Goal: Transaction & Acquisition: Book appointment/travel/reservation

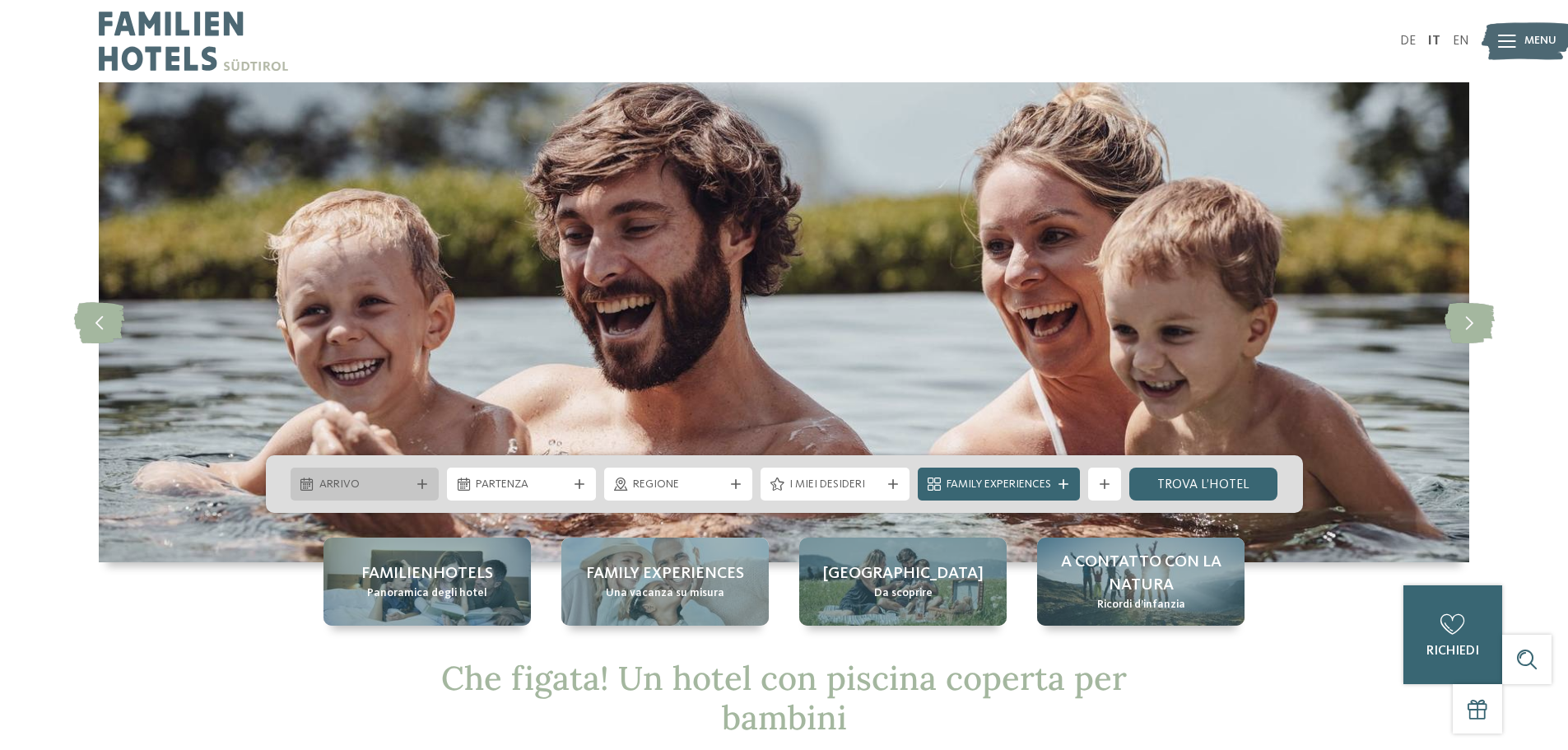
click at [379, 479] on span "Arrivo" at bounding box center [365, 484] width 92 height 17
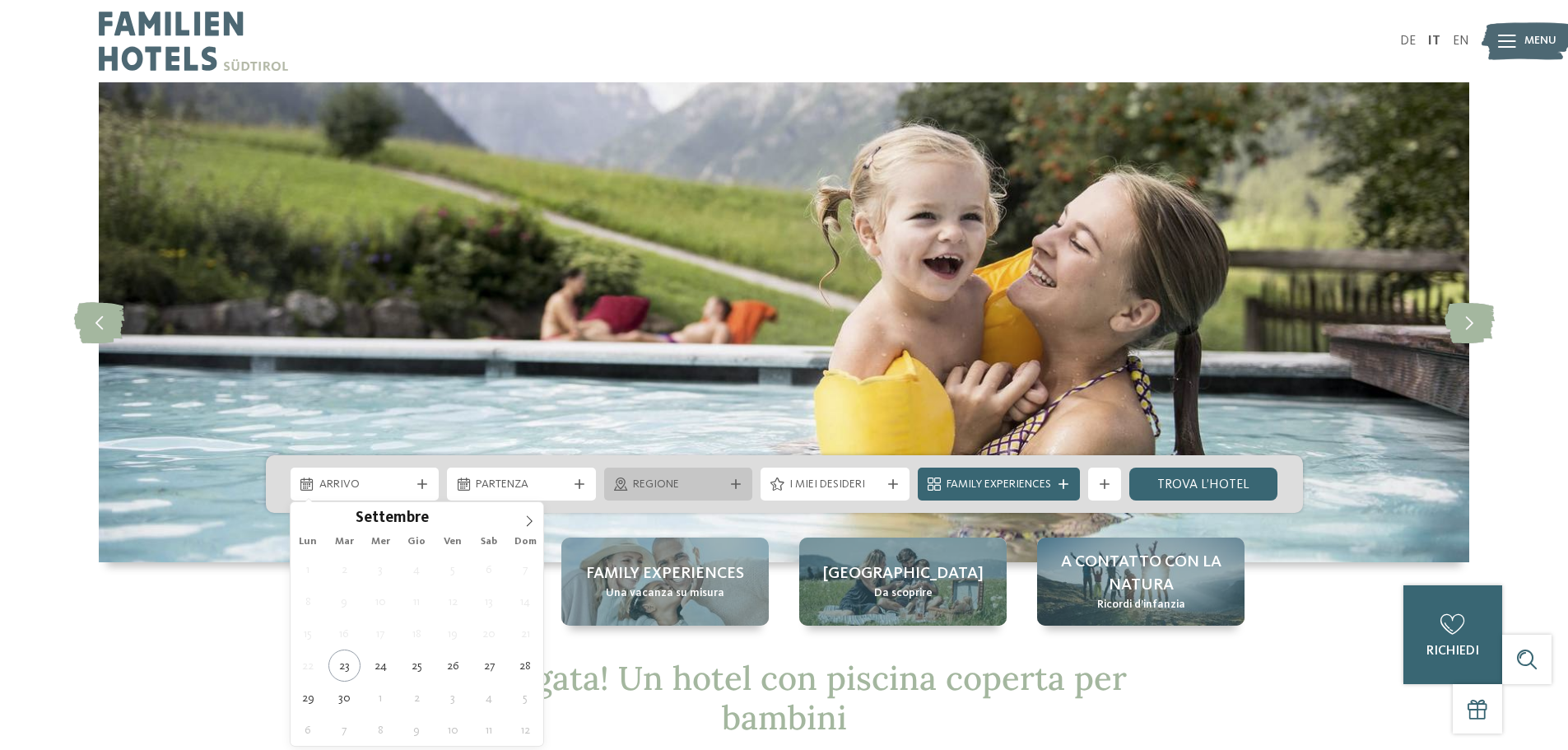
click at [668, 488] on span "Regione" at bounding box center [679, 484] width 92 height 17
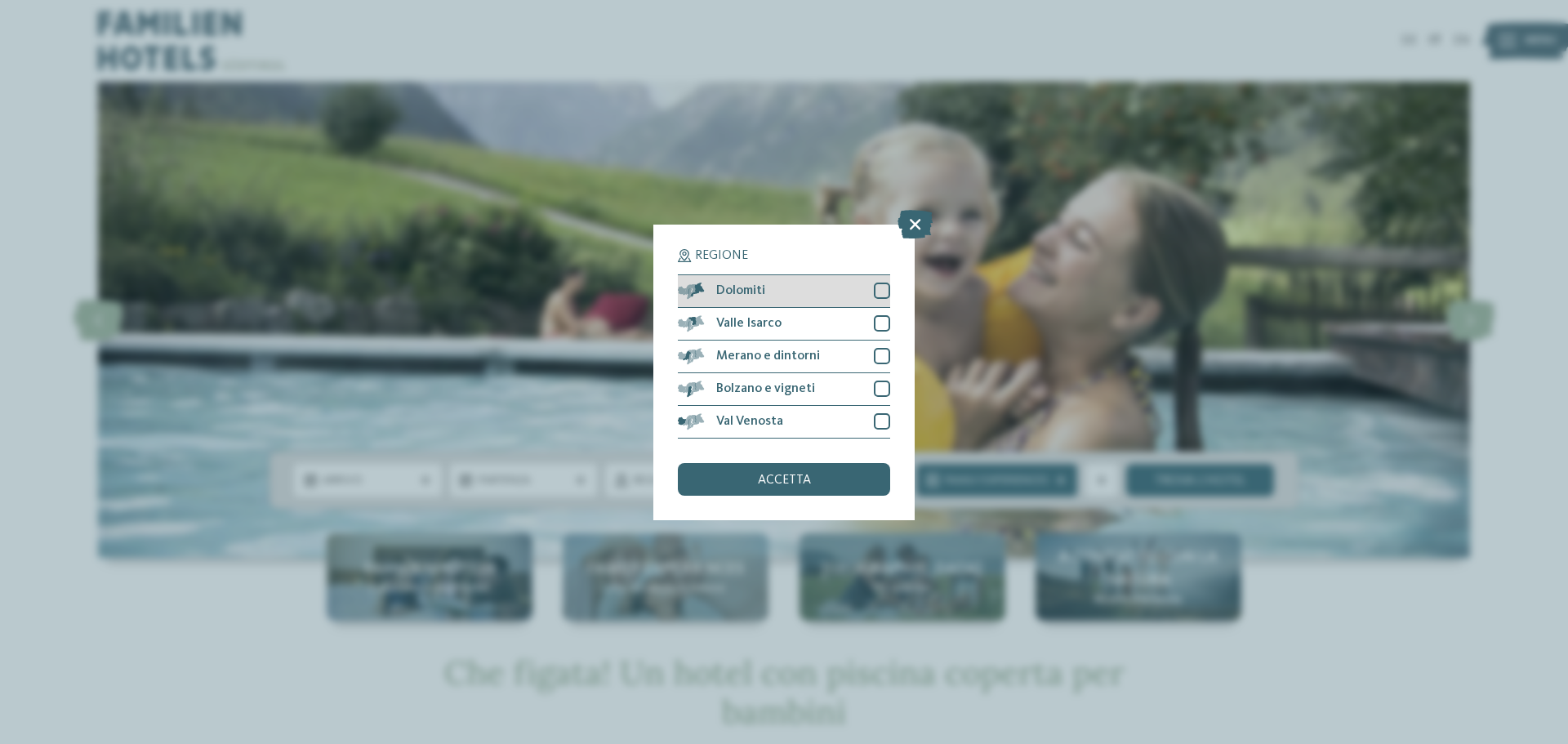
click at [874, 294] on div at bounding box center [882, 291] width 16 height 16
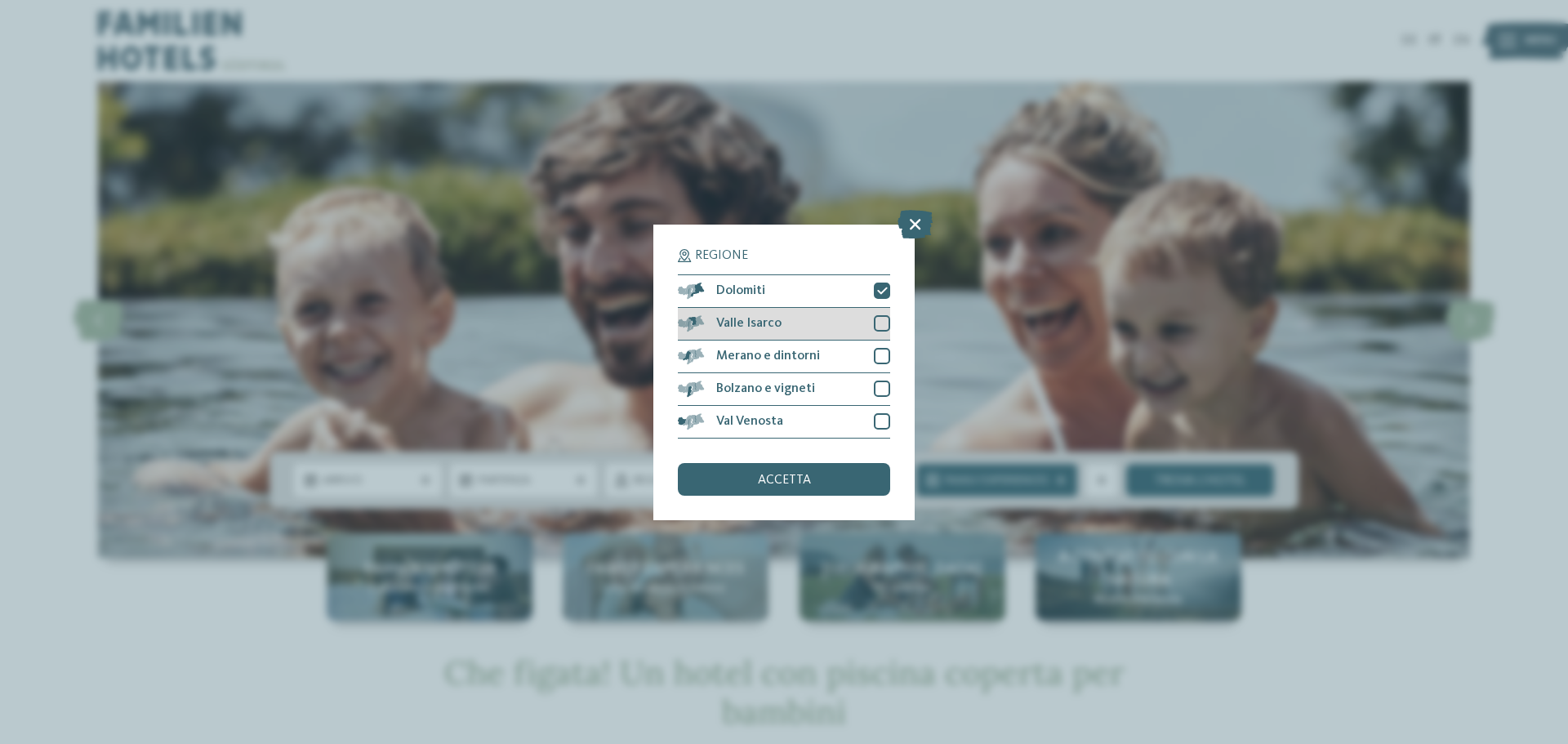
click at [882, 319] on div at bounding box center [882, 323] width 16 height 16
click at [886, 356] on div at bounding box center [882, 356] width 16 height 16
click at [881, 413] on div "Val Venosta" at bounding box center [784, 422] width 212 height 33
click at [881, 388] on div at bounding box center [882, 388] width 16 height 16
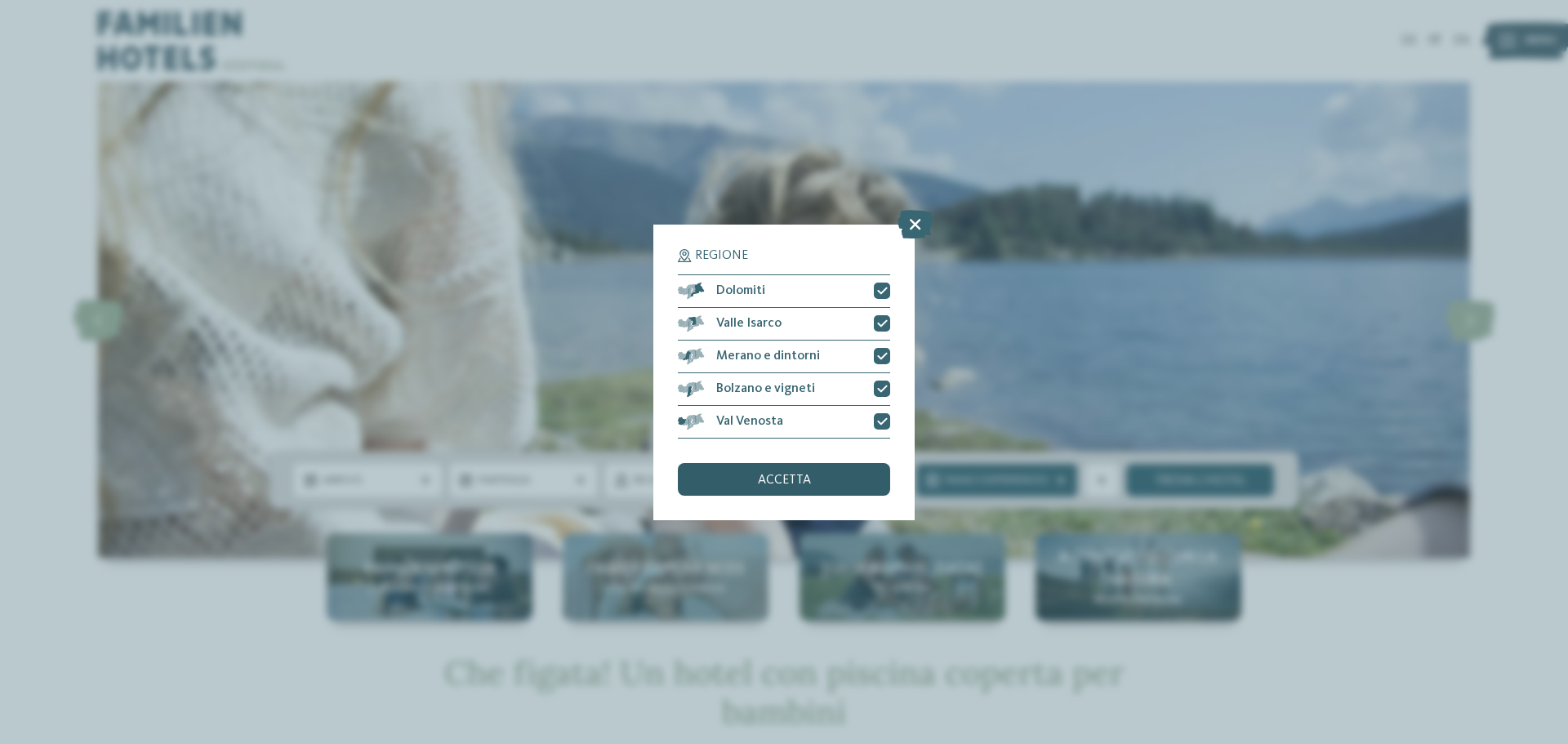
click at [790, 480] on span "accetta" at bounding box center [784, 480] width 53 height 13
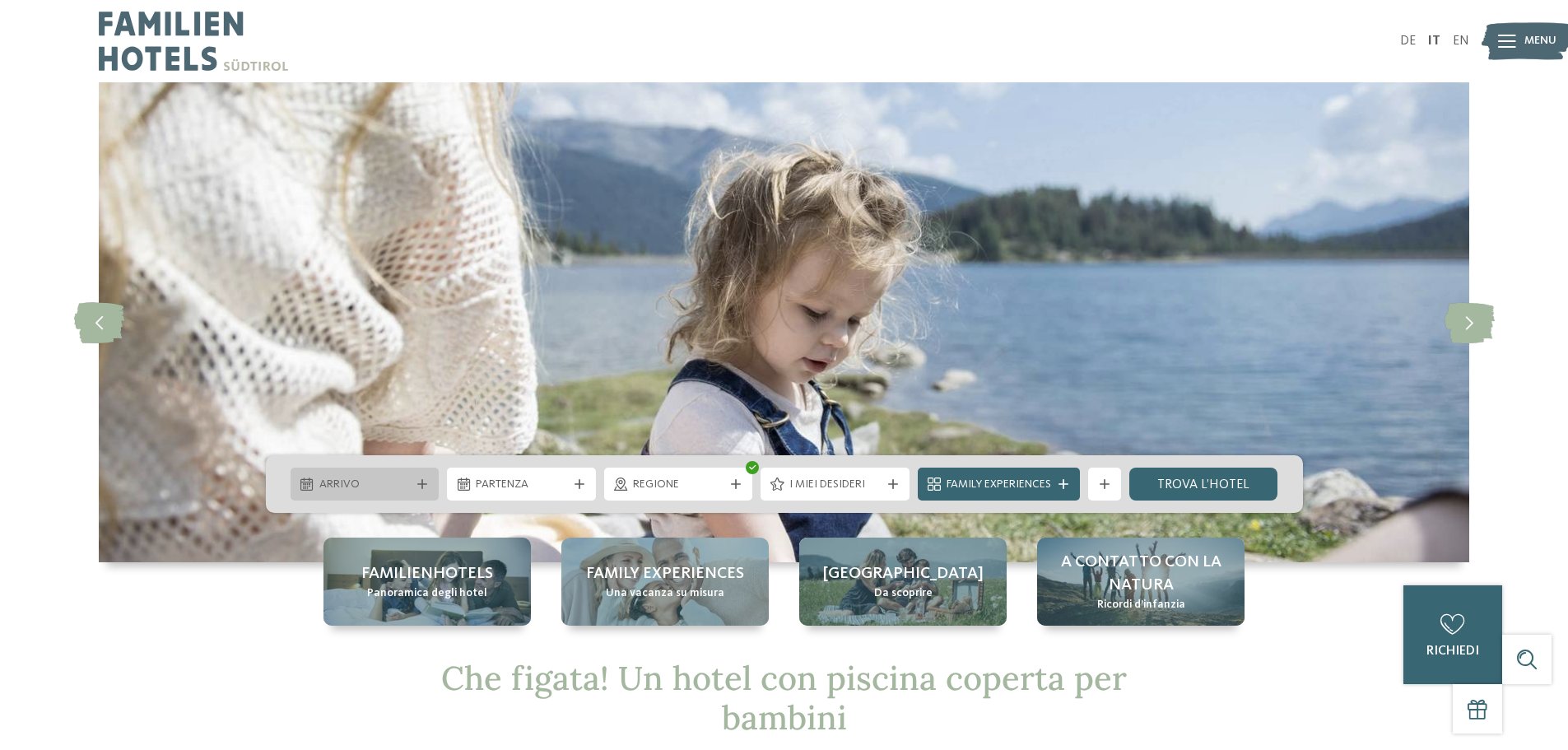
click at [319, 489] on span "Arrivo" at bounding box center [365, 484] width 92 height 17
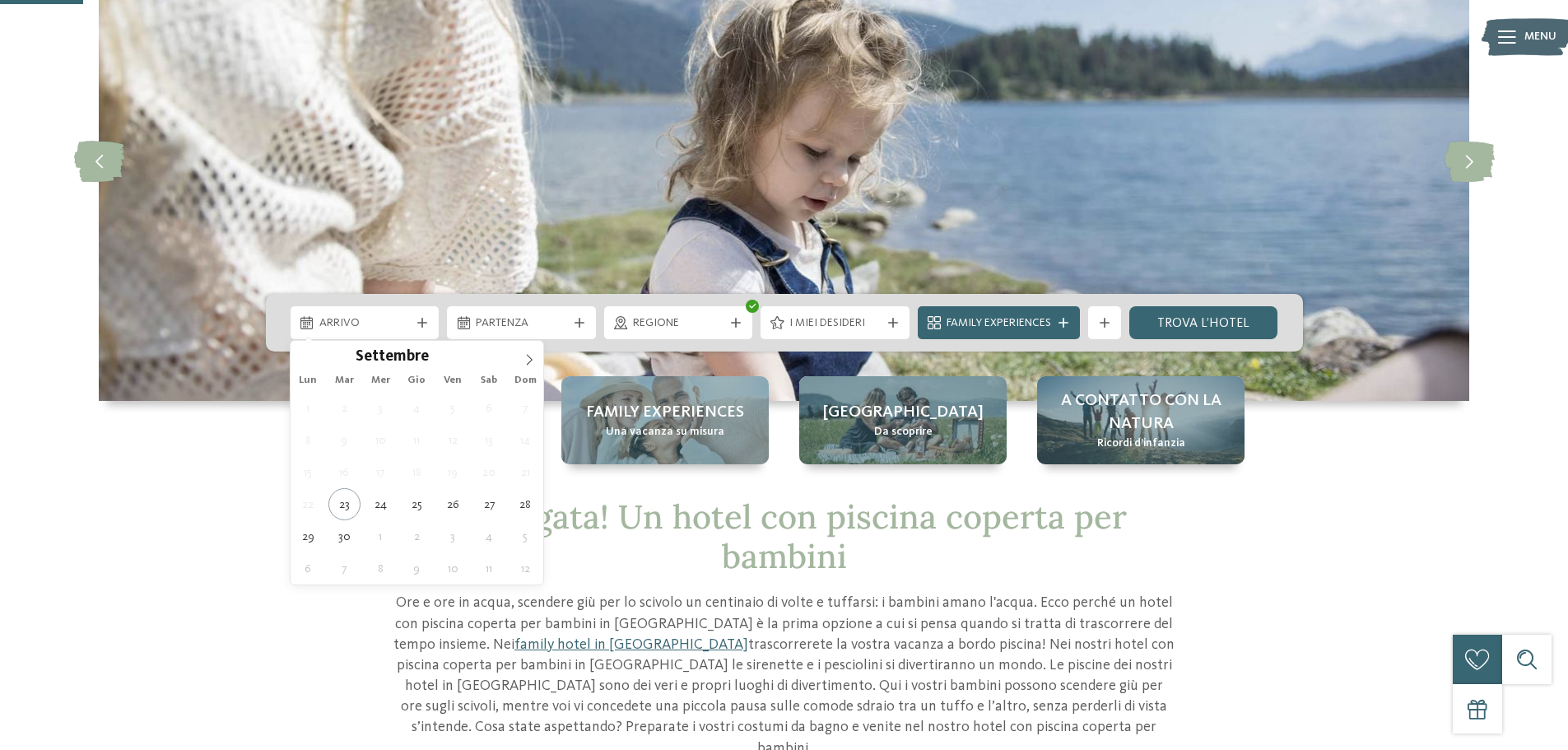
scroll to position [165, 0]
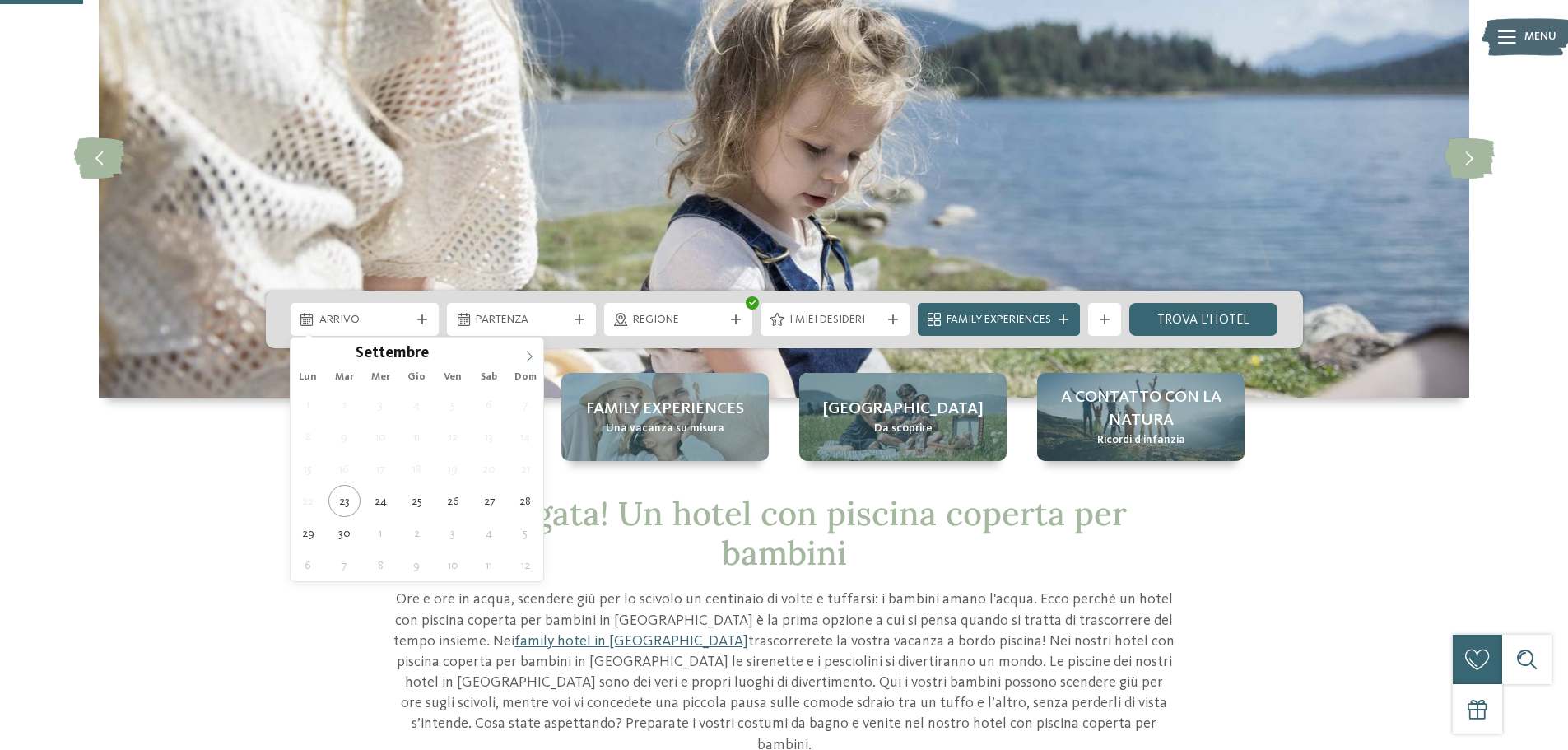
click at [526, 351] on icon at bounding box center [529, 356] width 12 height 12
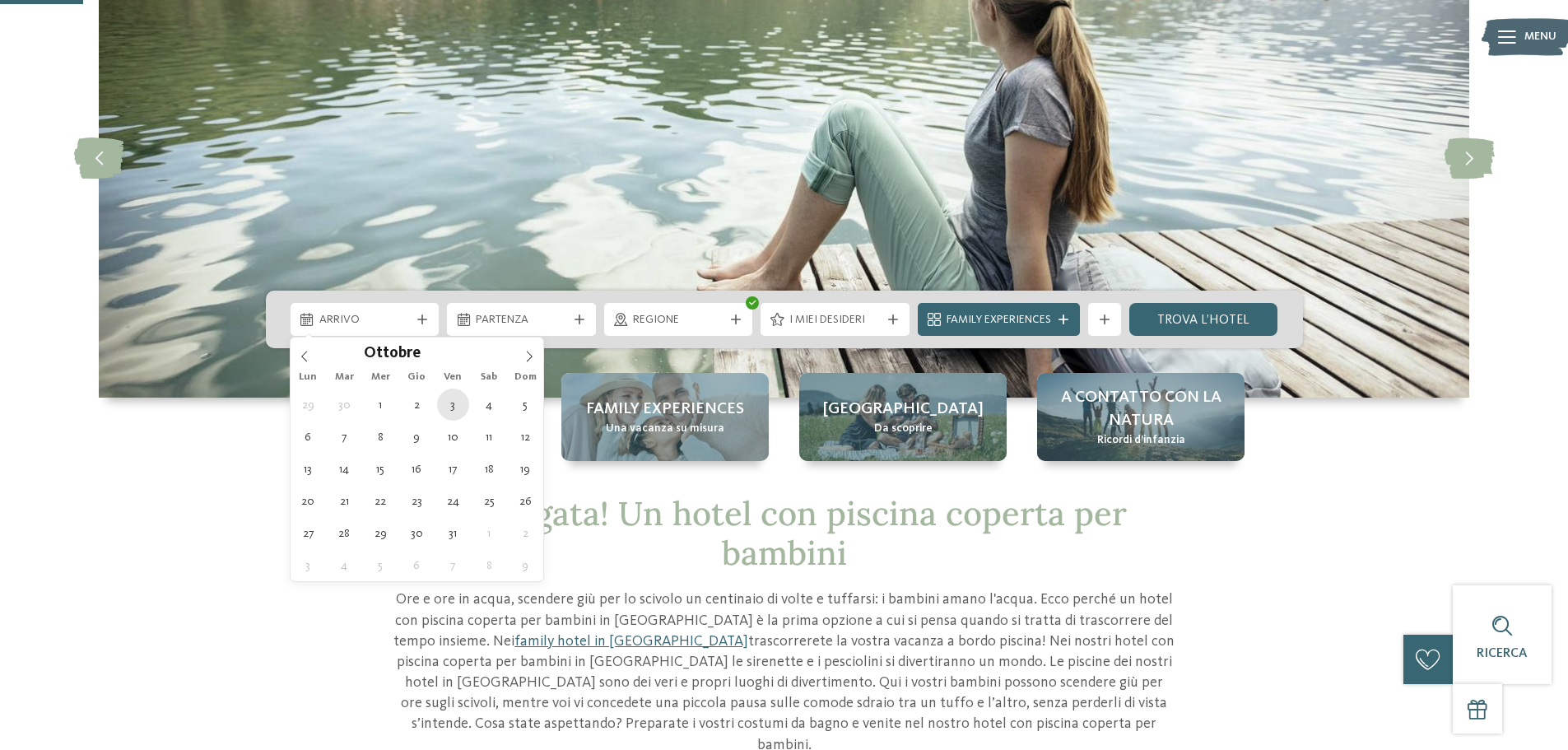
type div "03.10.2025"
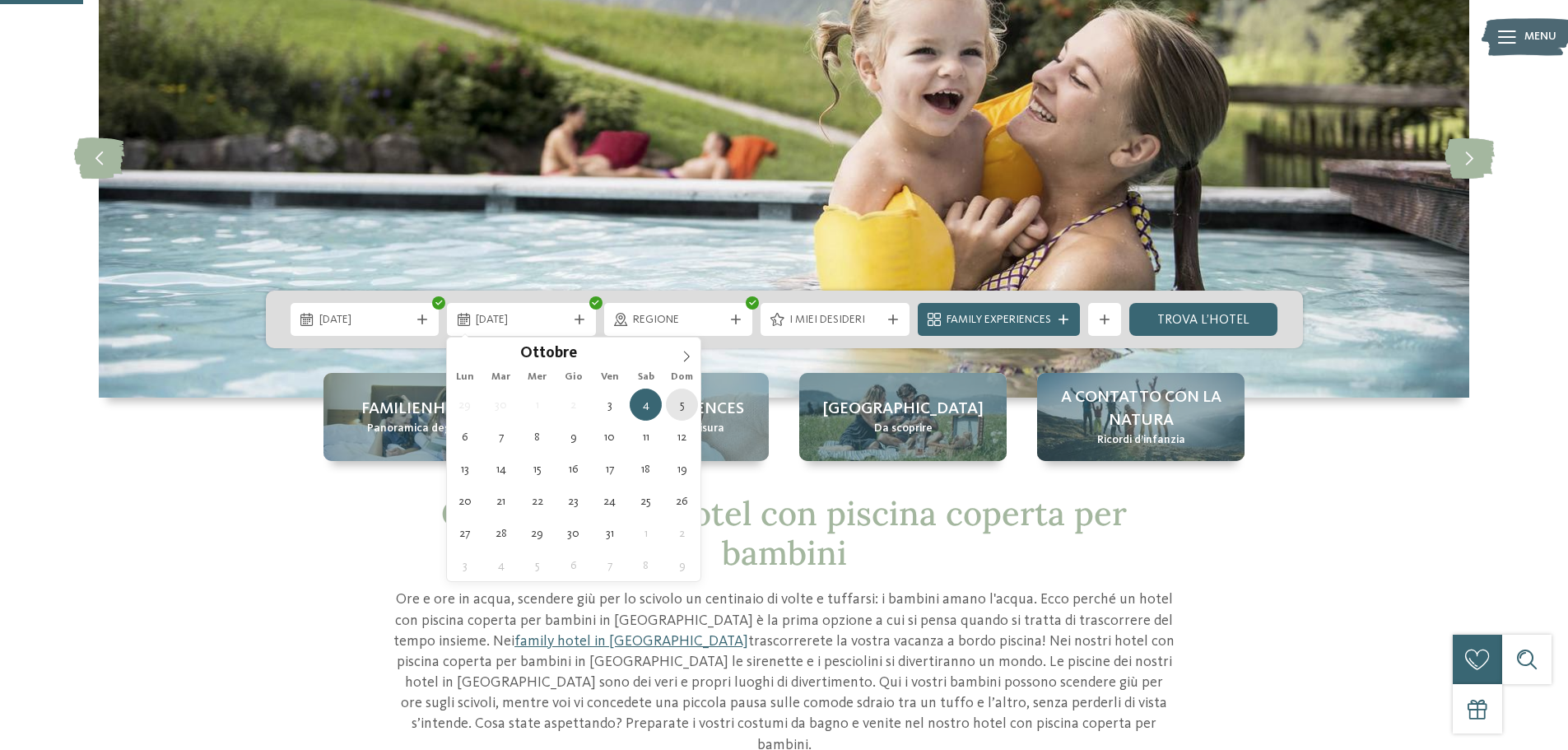
type div "05.10.2025"
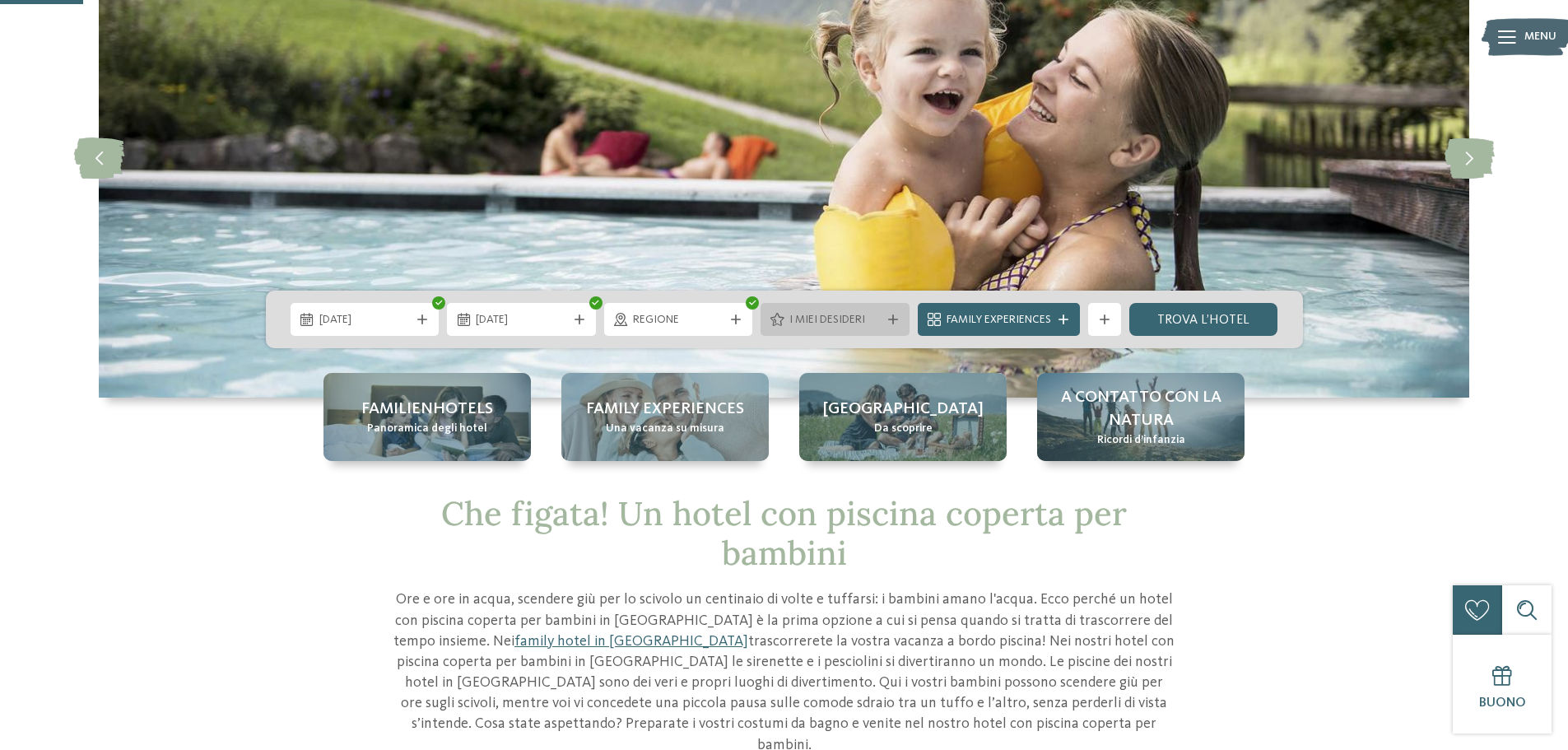
click at [872, 322] on span "I miei desideri" at bounding box center [835, 319] width 92 height 17
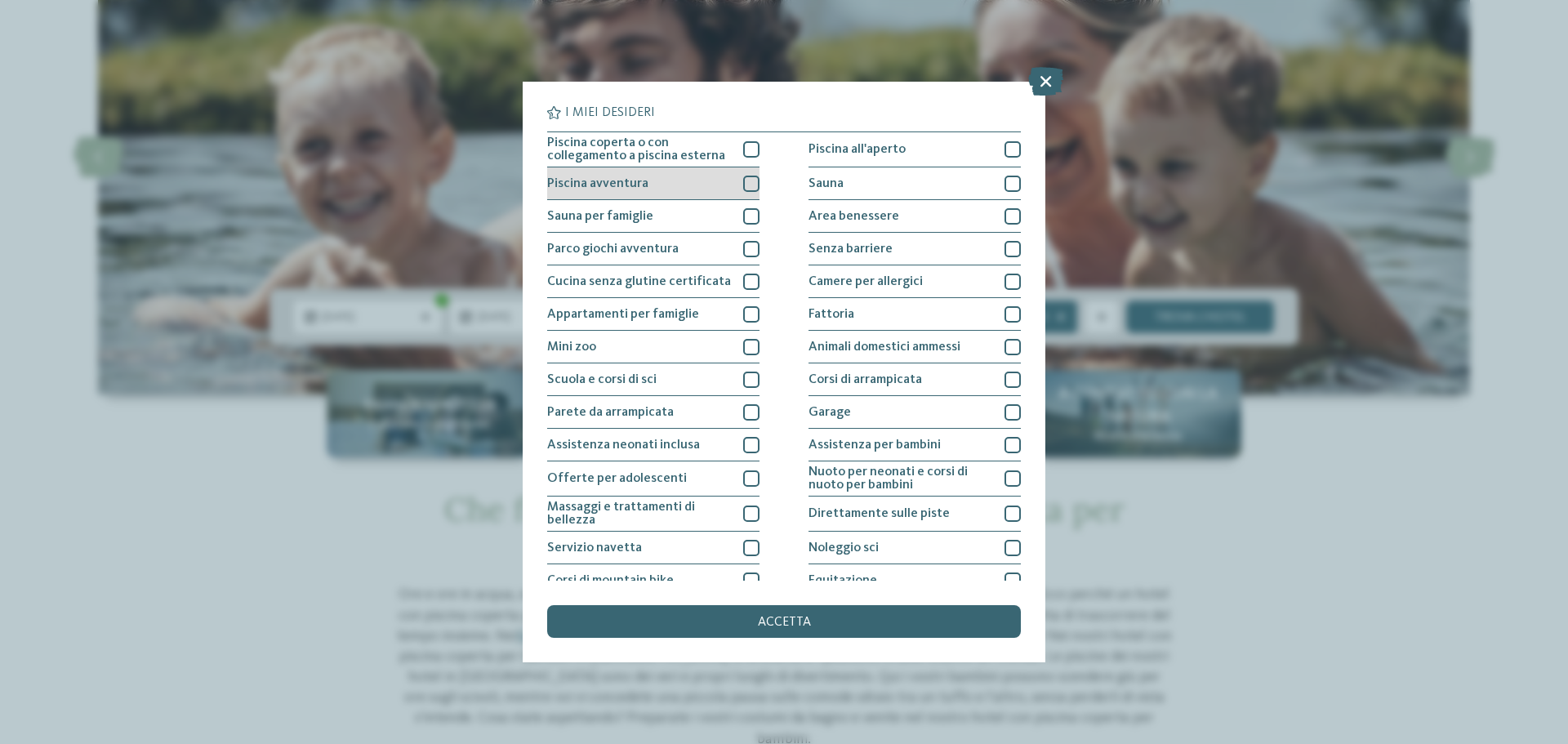
click at [752, 185] on div at bounding box center [751, 183] width 16 height 16
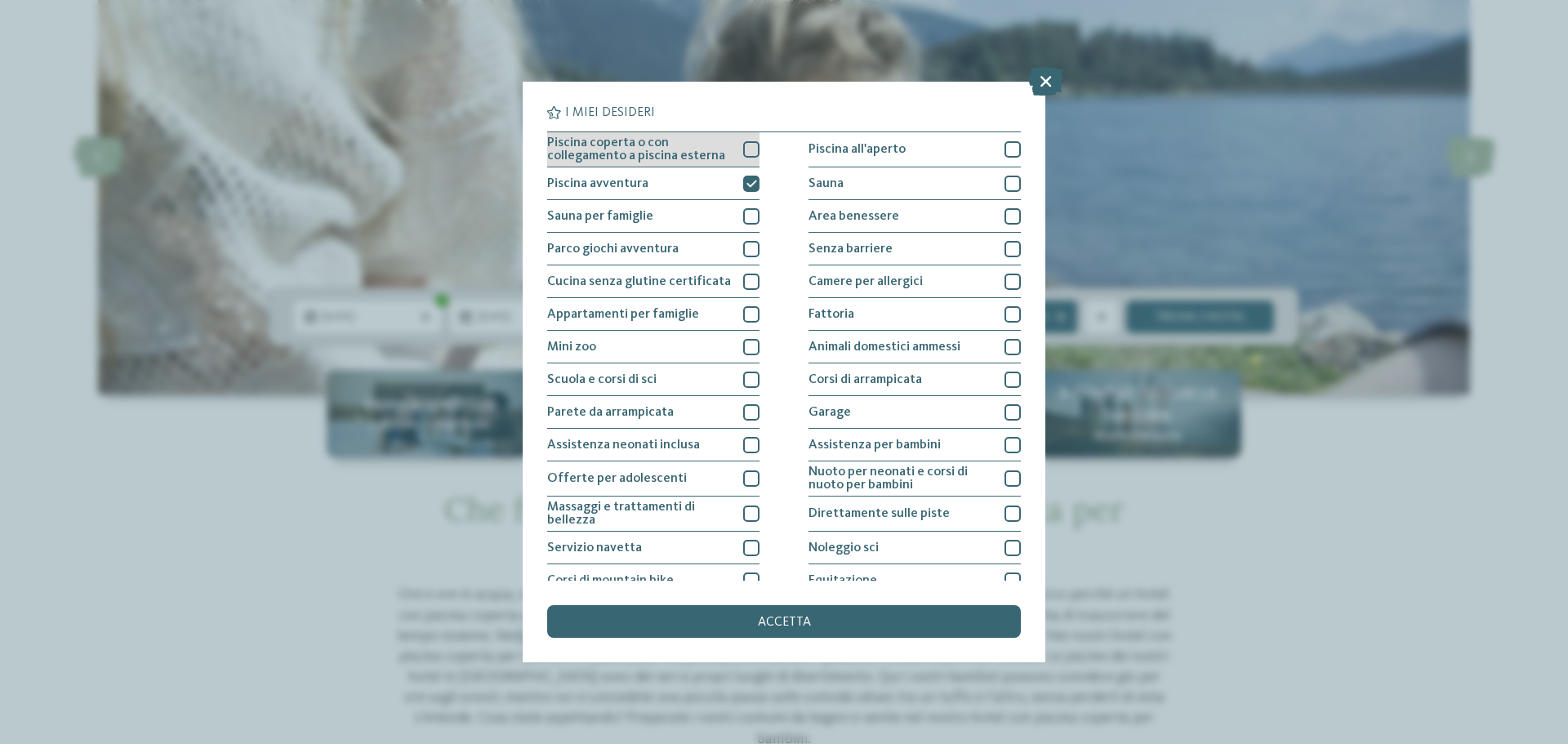
click at [748, 153] on div at bounding box center [751, 149] width 16 height 16
click at [772, 617] on span "accetta" at bounding box center [784, 622] width 53 height 13
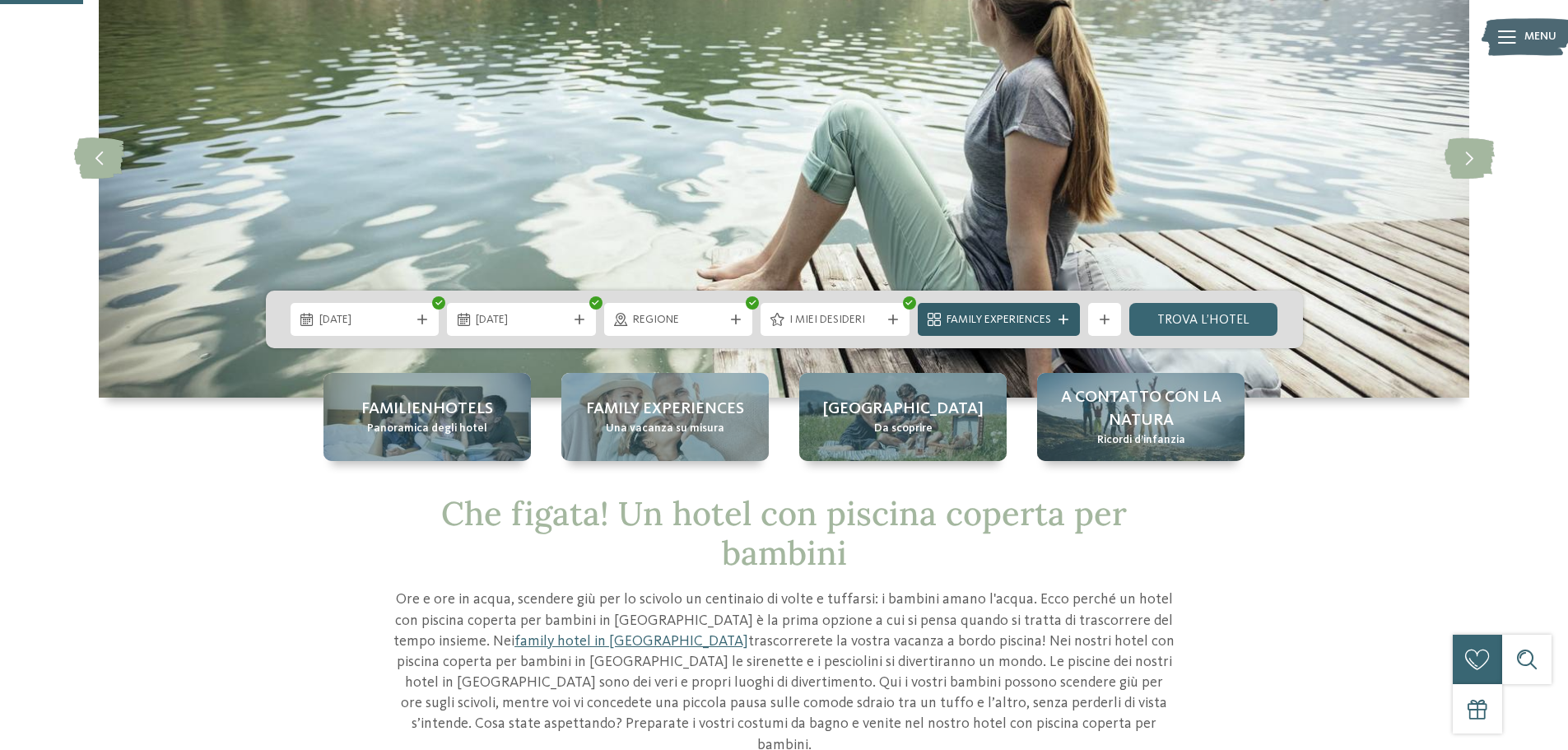
click at [1064, 315] on icon at bounding box center [1063, 319] width 10 height 10
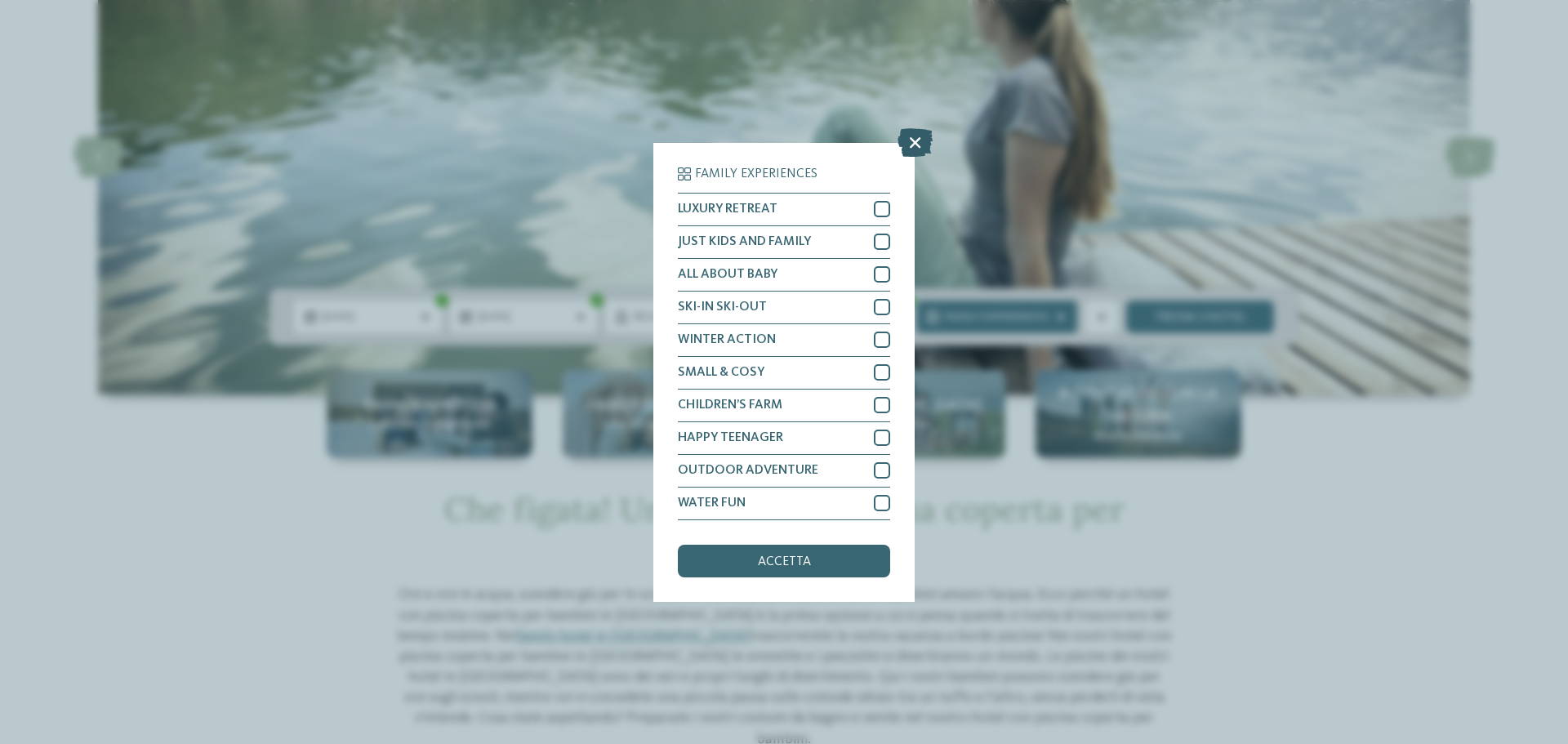
click at [920, 138] on icon at bounding box center [915, 141] width 35 height 29
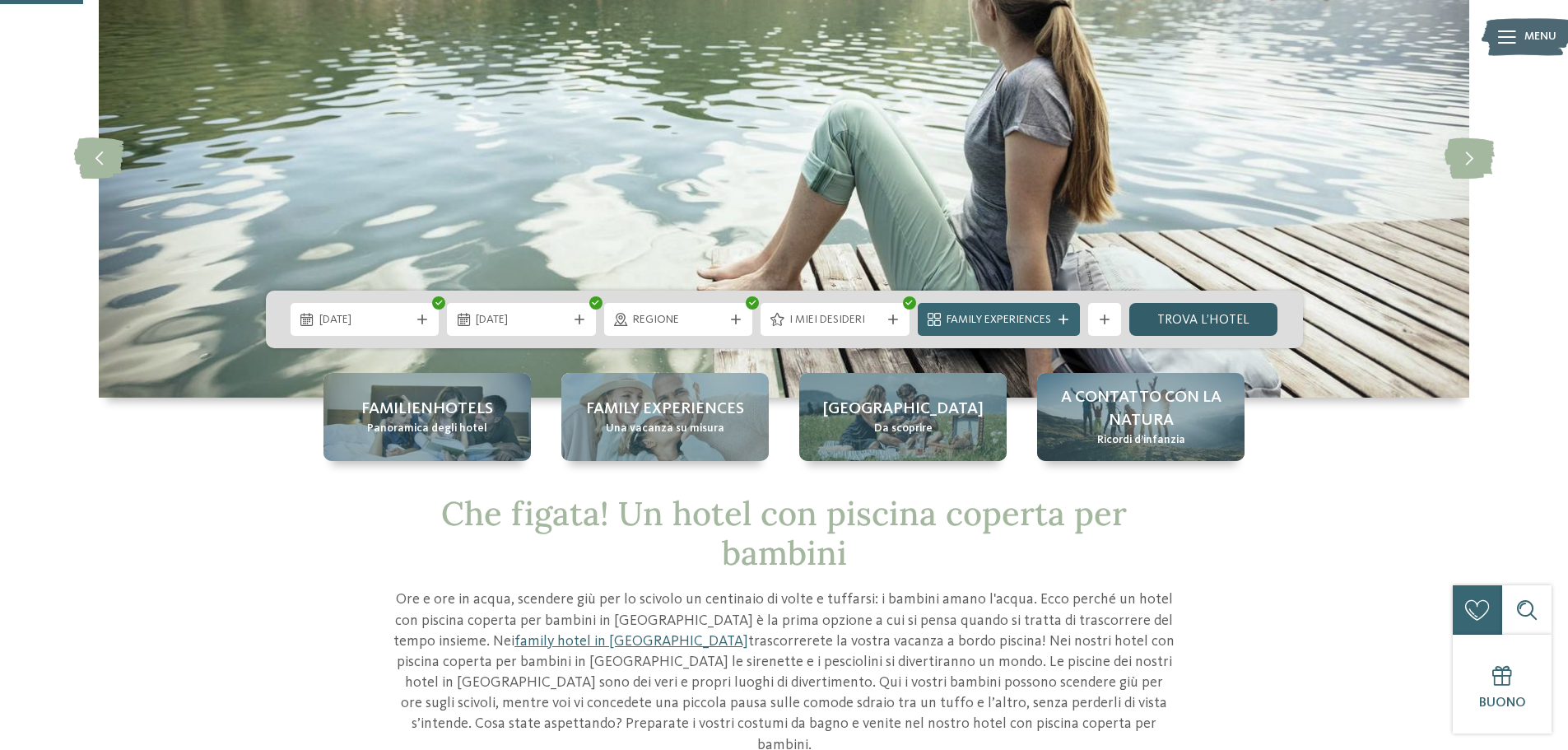
click at [1217, 316] on link "trova l’hotel" at bounding box center [1203, 319] width 149 height 33
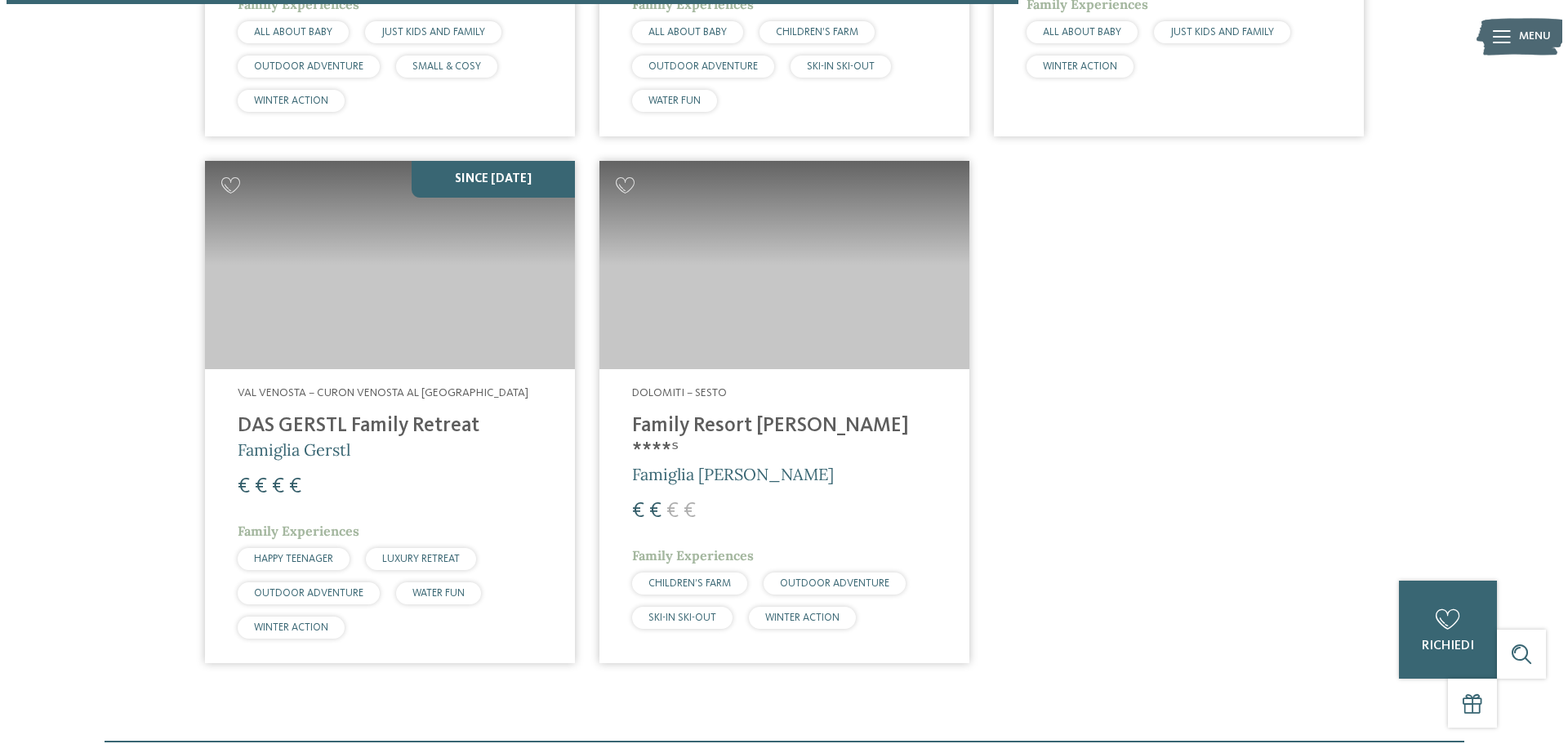
scroll to position [1596, 0]
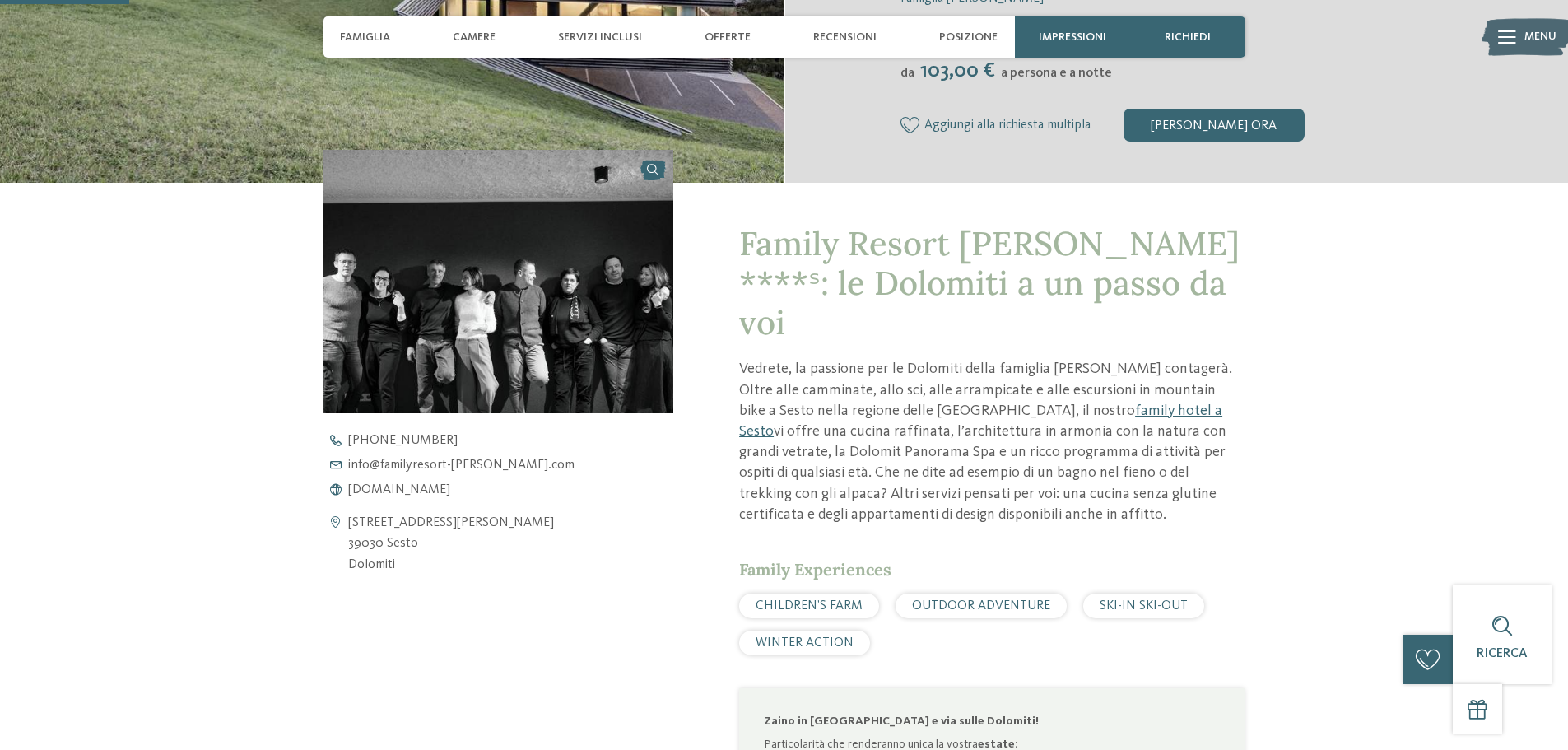
scroll to position [494, 0]
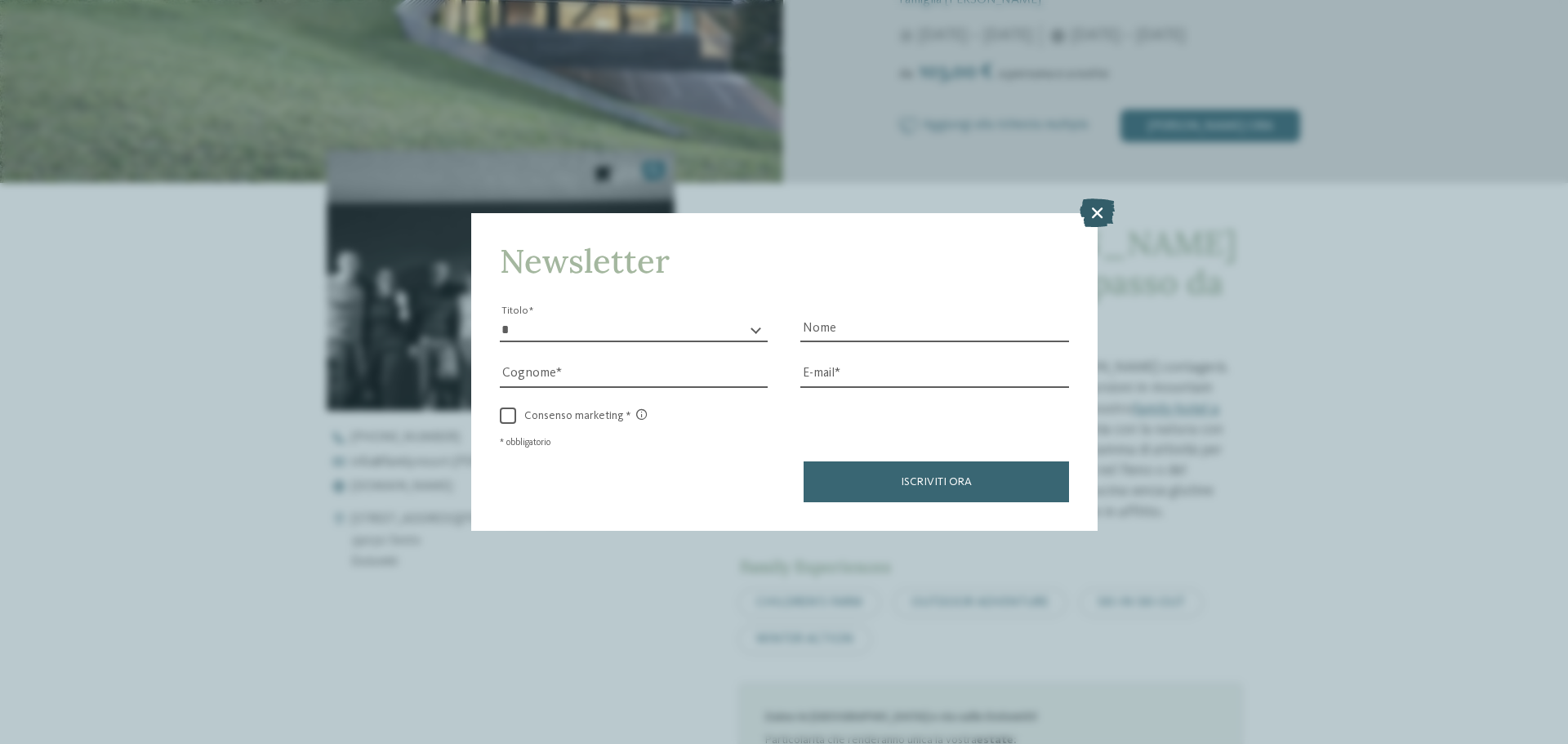
click at [1105, 203] on icon at bounding box center [1097, 213] width 35 height 29
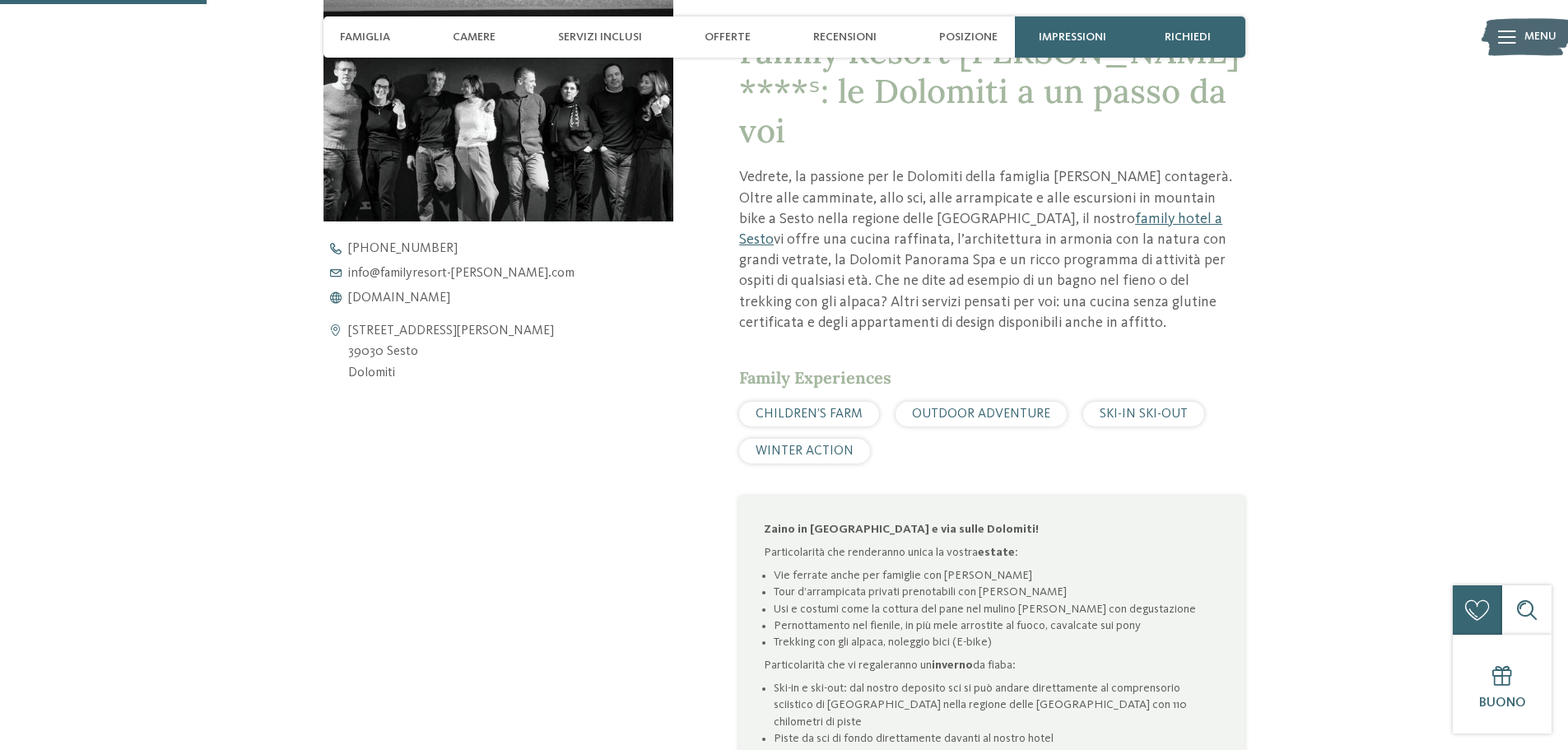
scroll to position [658, 0]
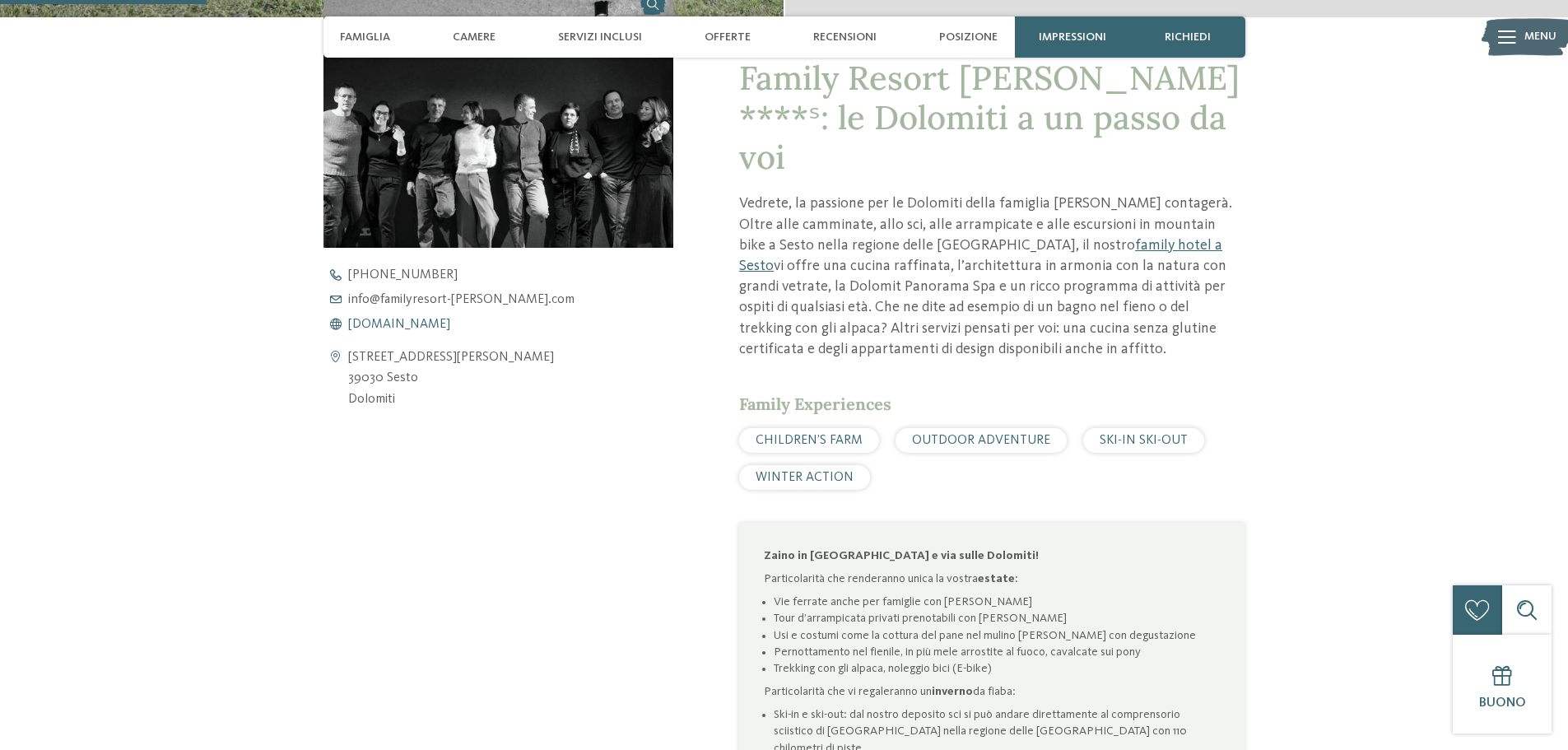
click at [448, 322] on span "www.familyresort-rainer.com" at bounding box center [399, 323] width 103 height 13
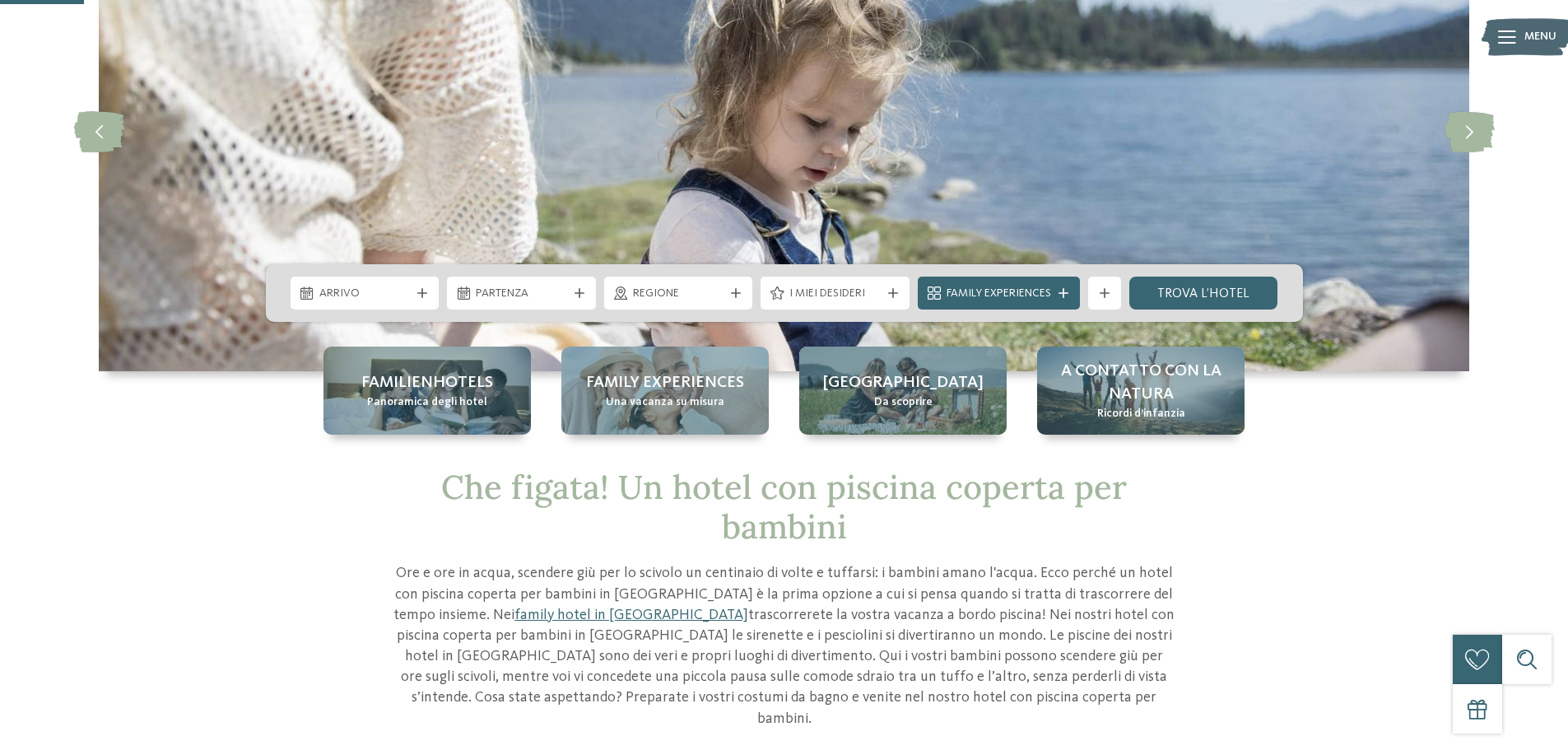
scroll to position [165, 0]
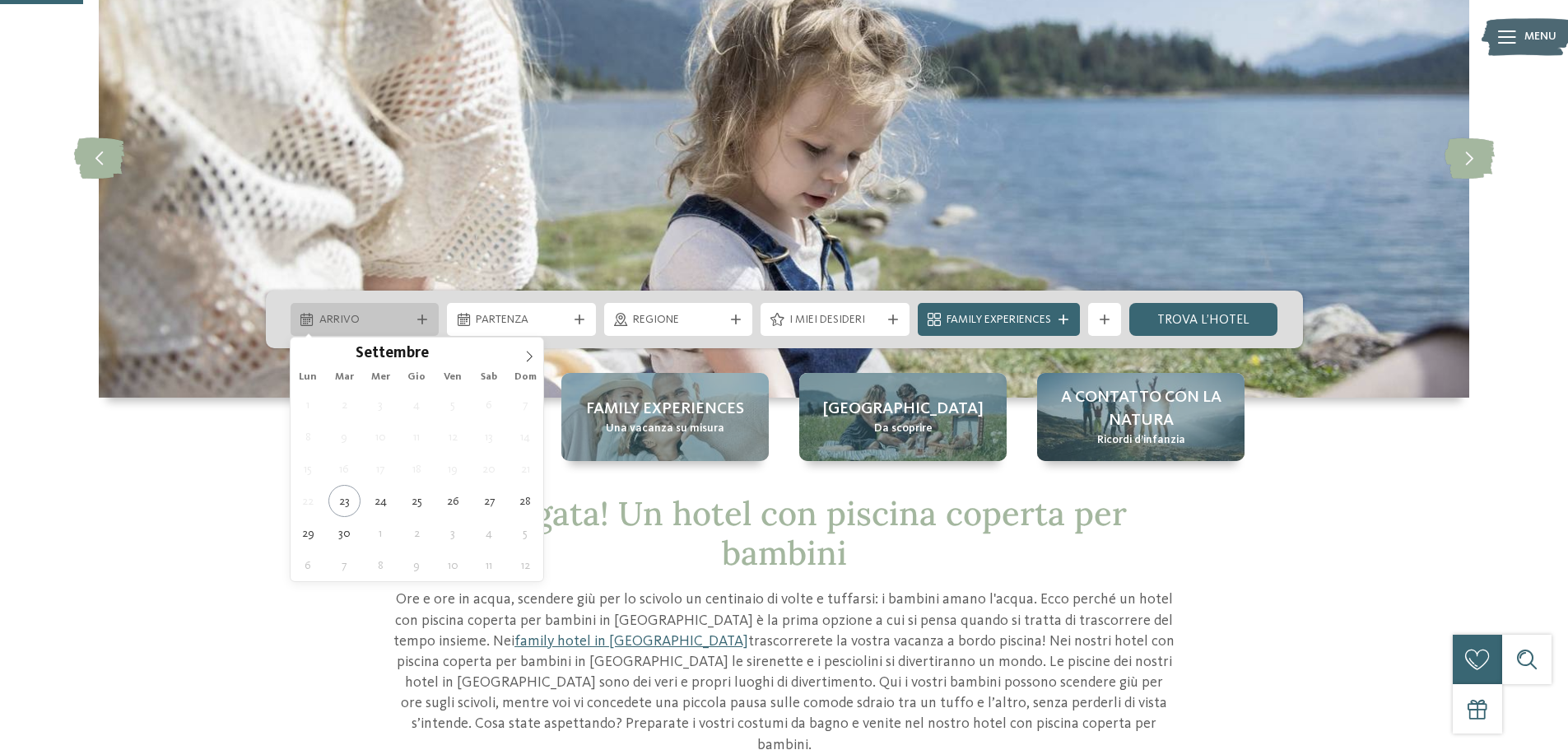
click at [335, 310] on div "Arrivo" at bounding box center [365, 319] width 149 height 33
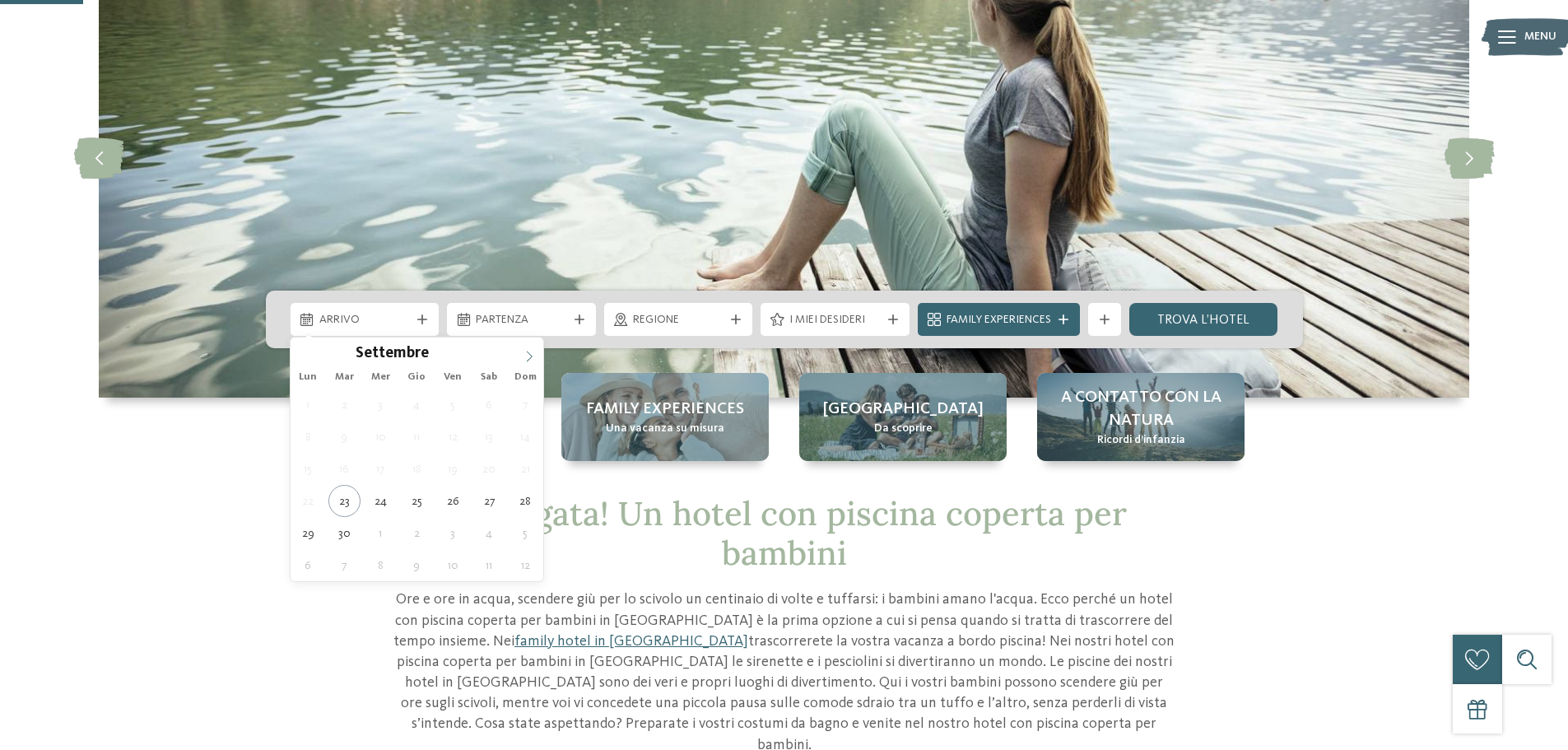
click at [523, 345] on span at bounding box center [529, 352] width 28 height 28
type div "24.10.2025"
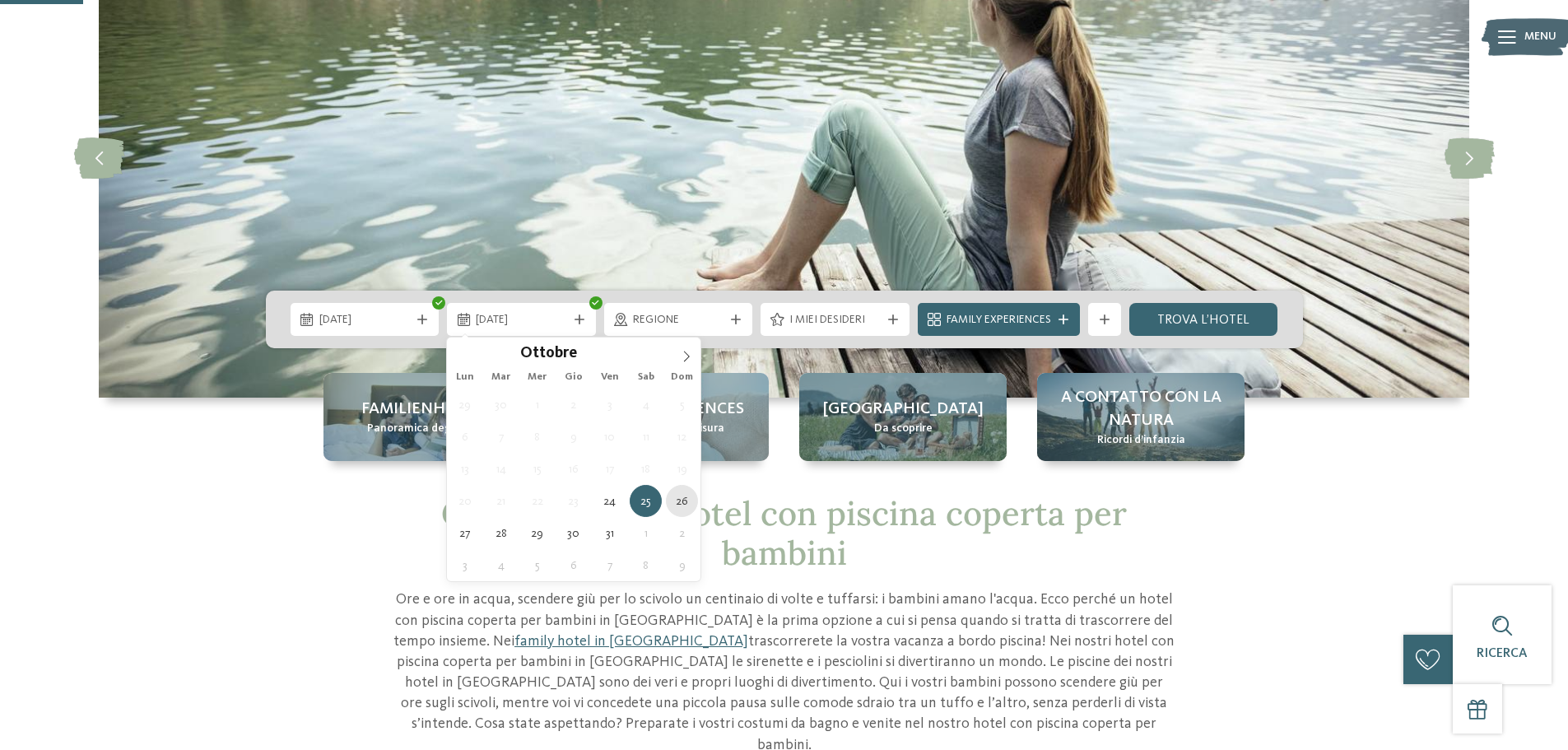
type div "26.10.2025"
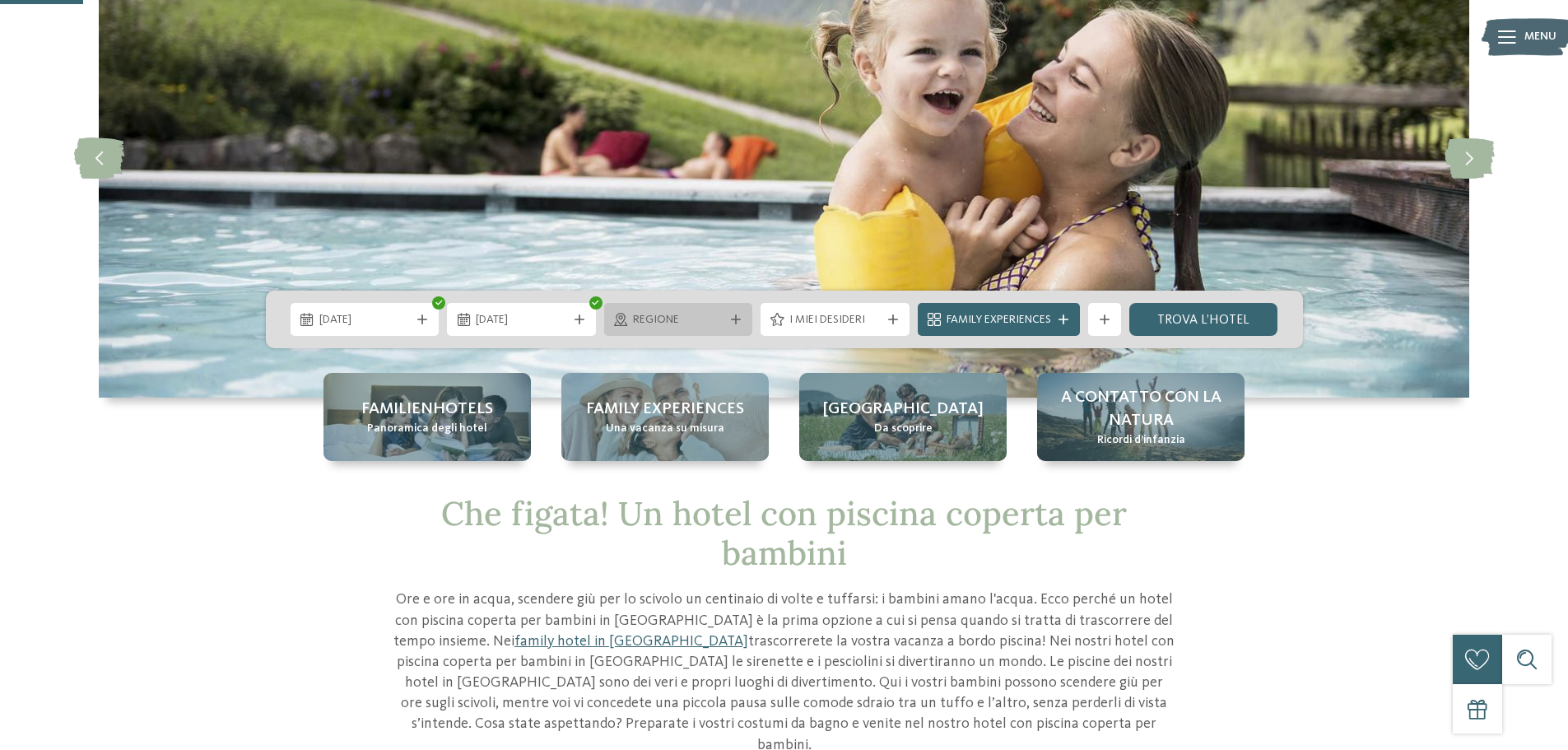
click at [691, 312] on span "Regione" at bounding box center [679, 319] width 92 height 17
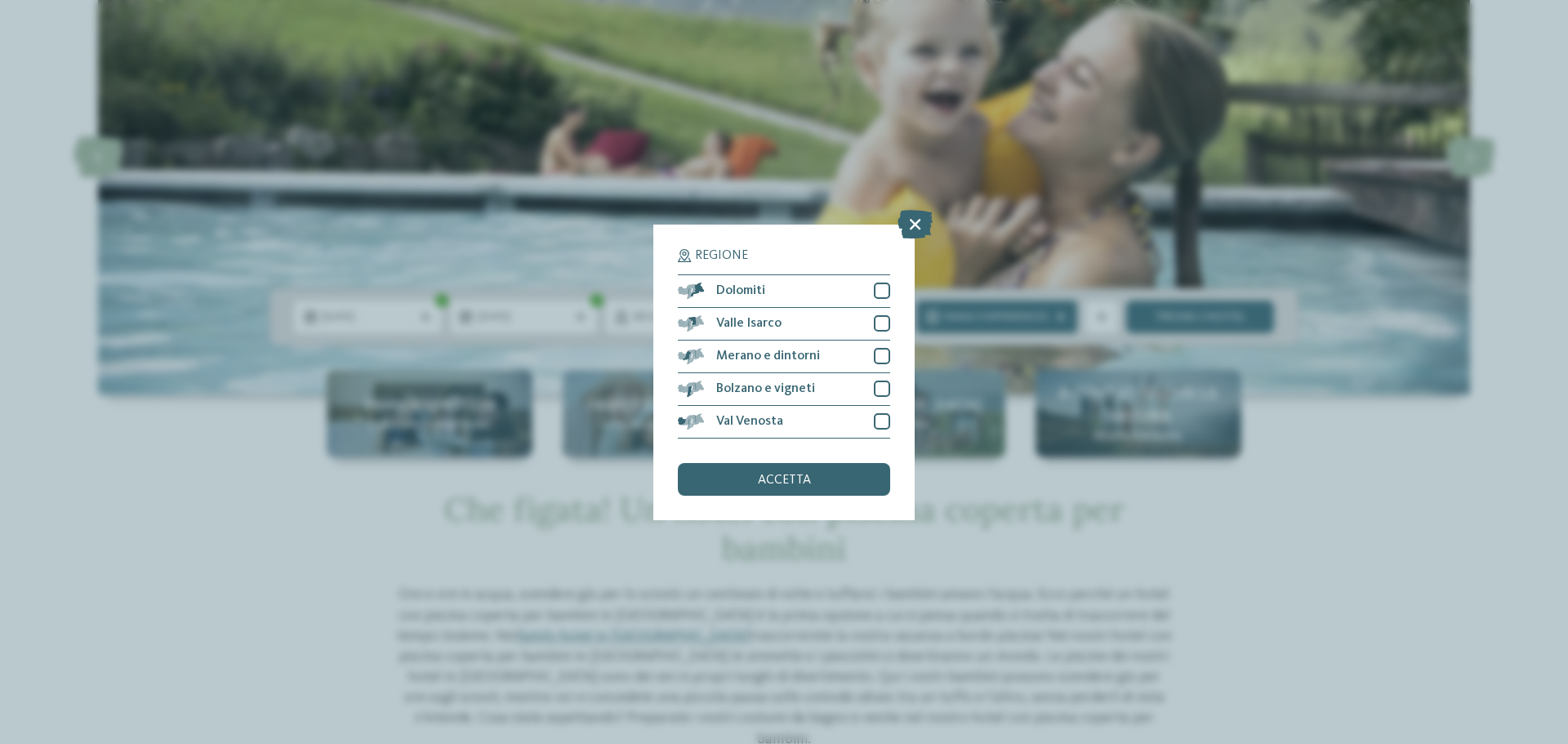
click at [767, 249] on h5 "Regione" at bounding box center [784, 255] width 212 height 13
click at [802, 482] on span "accetta" at bounding box center [784, 480] width 53 height 13
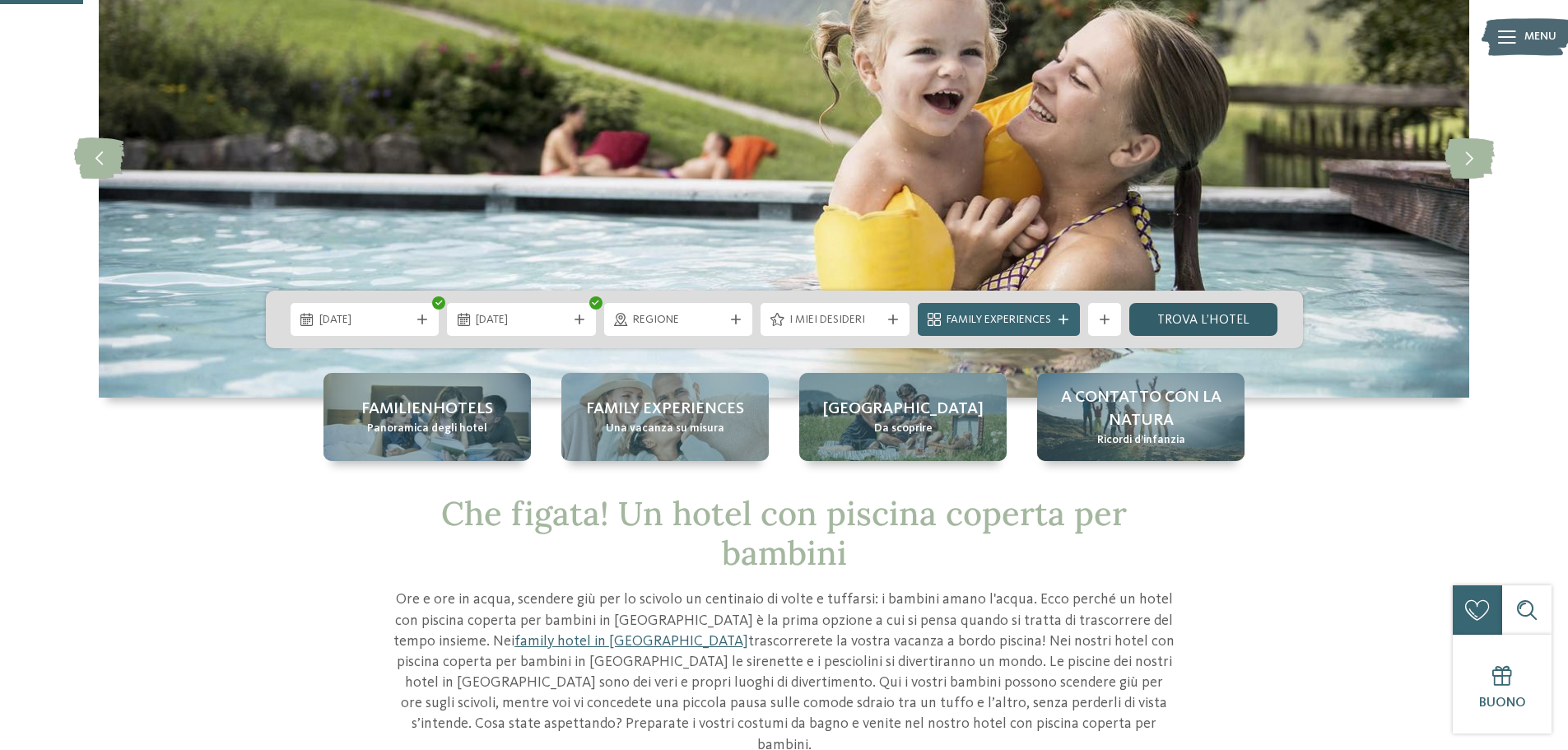
click at [1209, 327] on link "trova l’hotel" at bounding box center [1203, 319] width 149 height 33
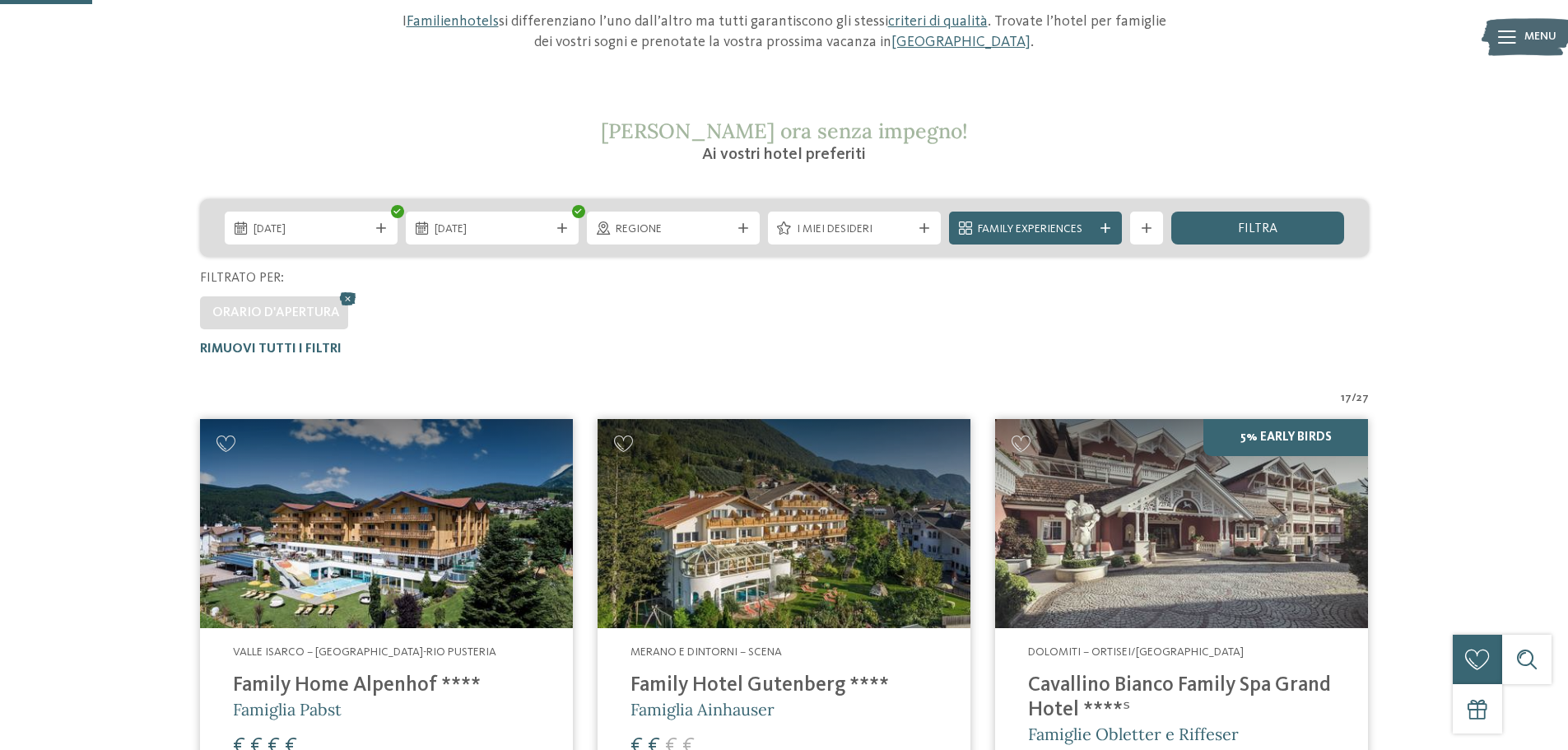
scroll to position [211, 0]
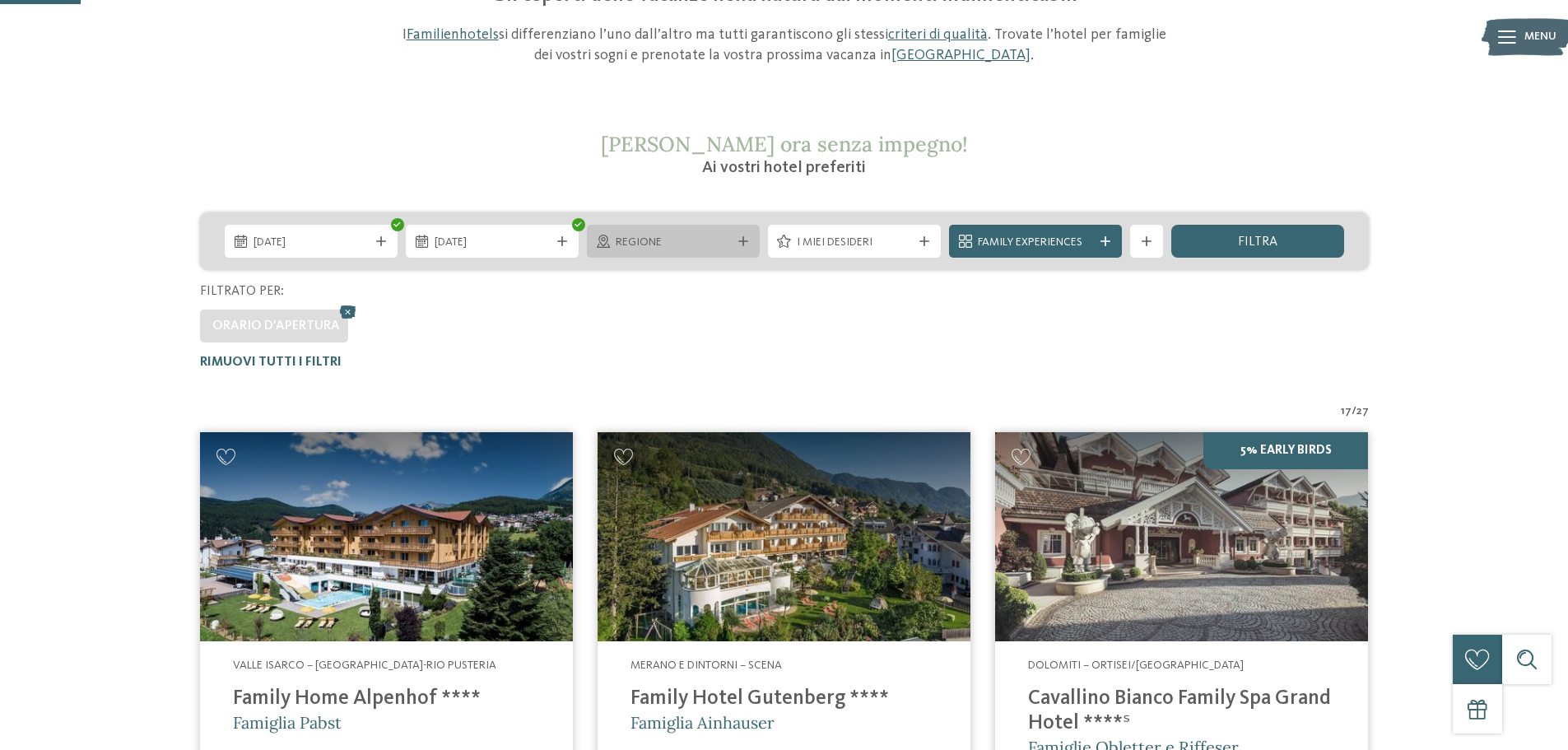
click at [690, 241] on span "Regione" at bounding box center [673, 242] width 115 height 17
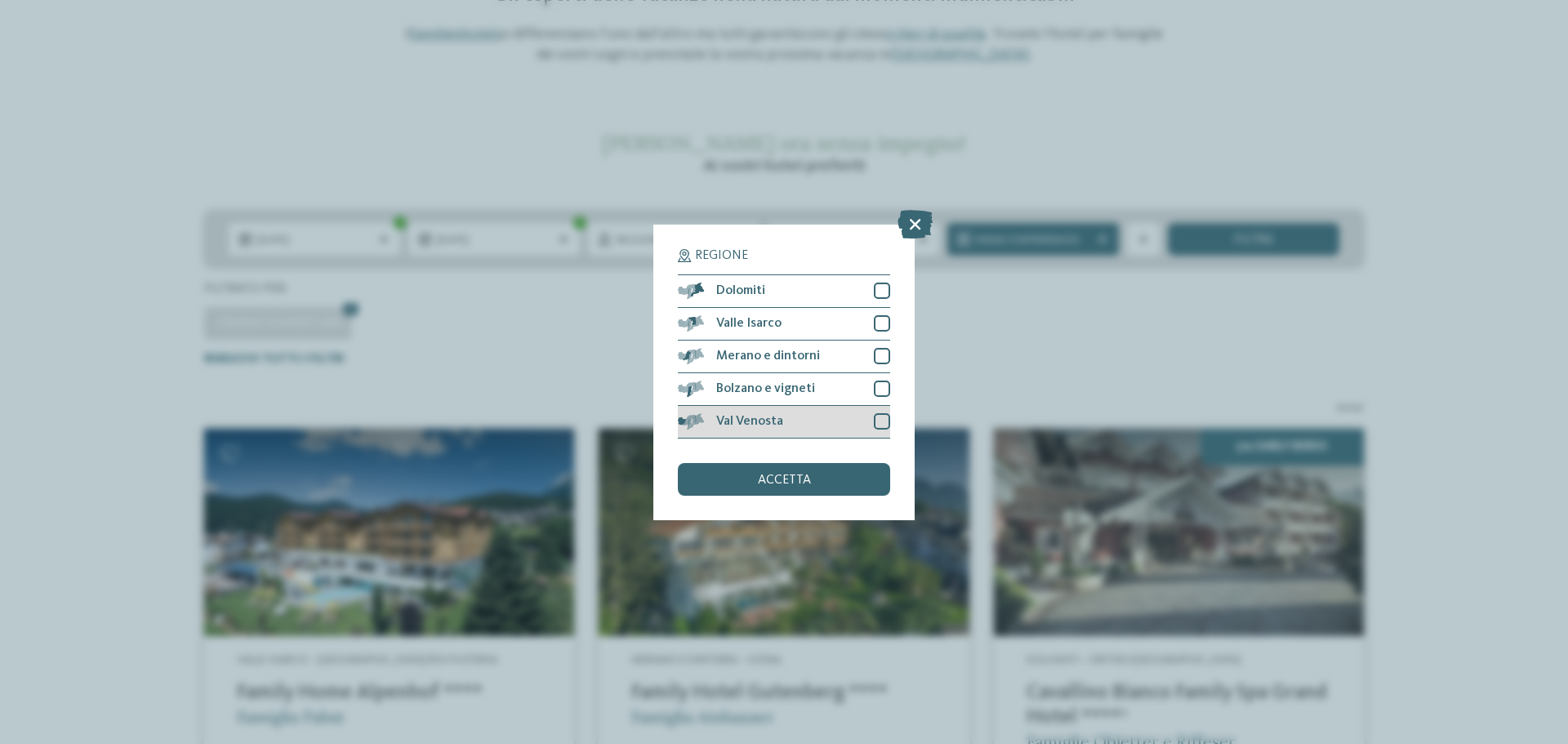
click at [725, 418] on span "Val Venosta" at bounding box center [749, 420] width 67 height 13
click at [722, 414] on div "Val Venosta" at bounding box center [784, 422] width 212 height 33
click at [746, 479] on div "accetta" at bounding box center [784, 480] width 212 height 33
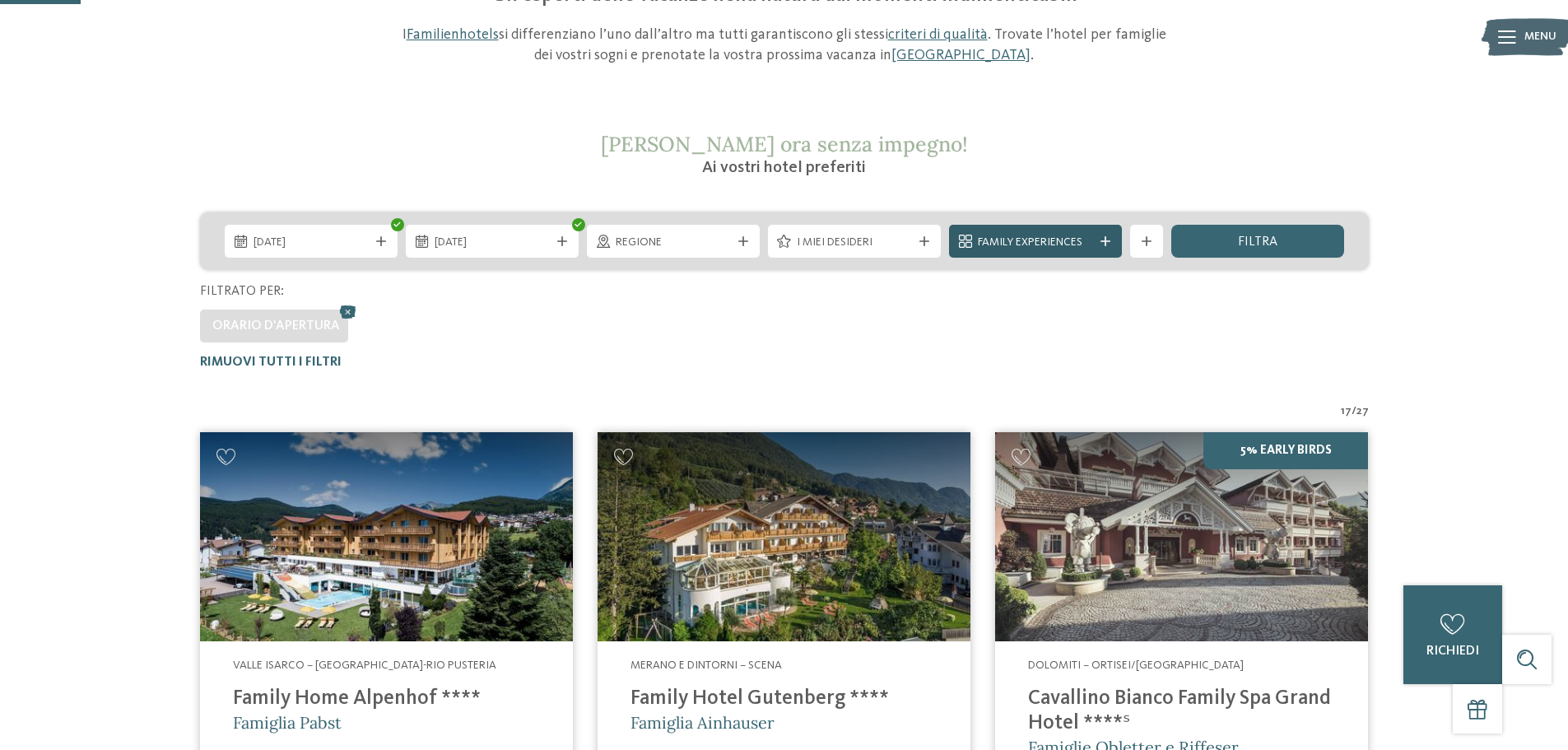
click at [998, 248] on span "Family Experiences" at bounding box center [1035, 242] width 115 height 17
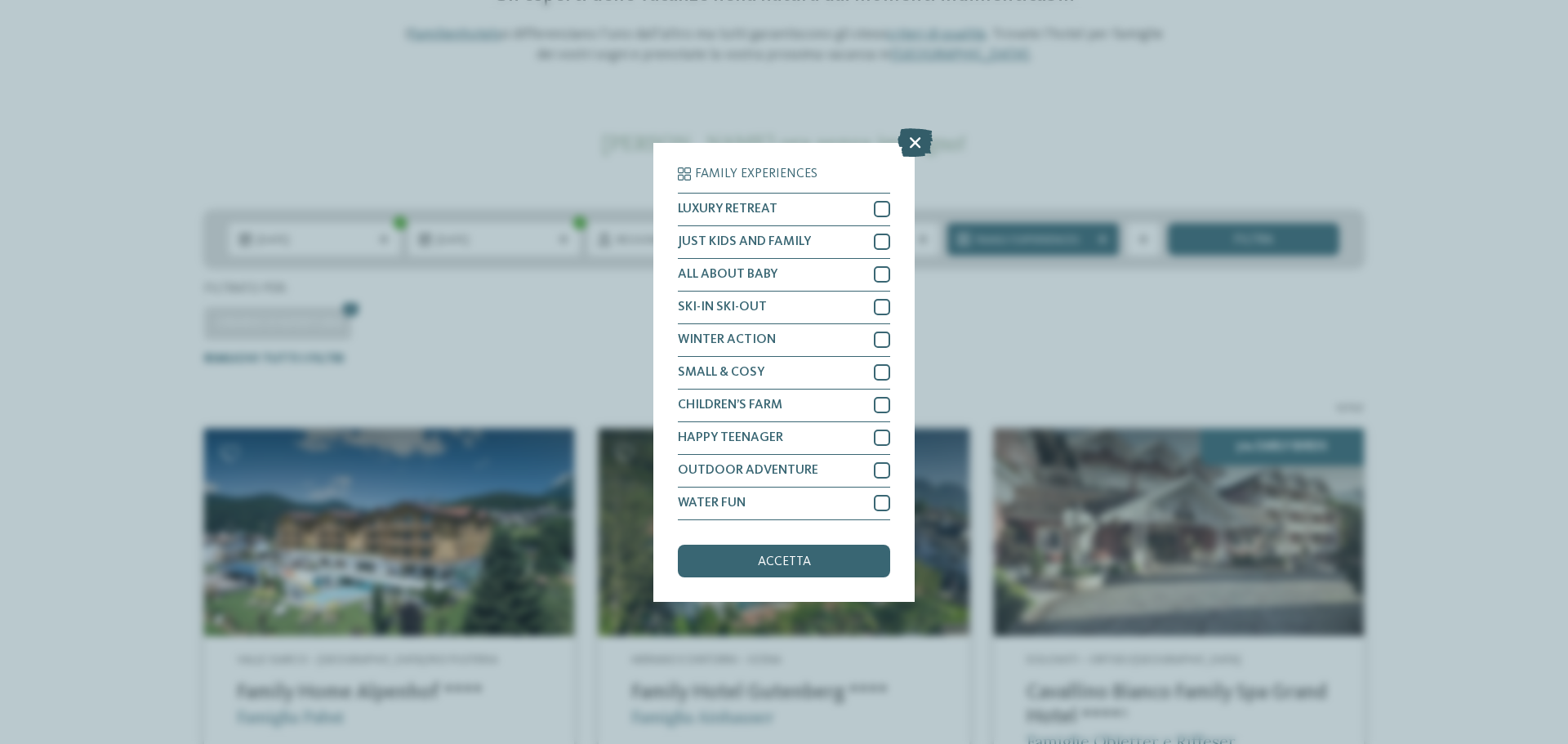
click at [912, 140] on icon at bounding box center [915, 141] width 35 height 29
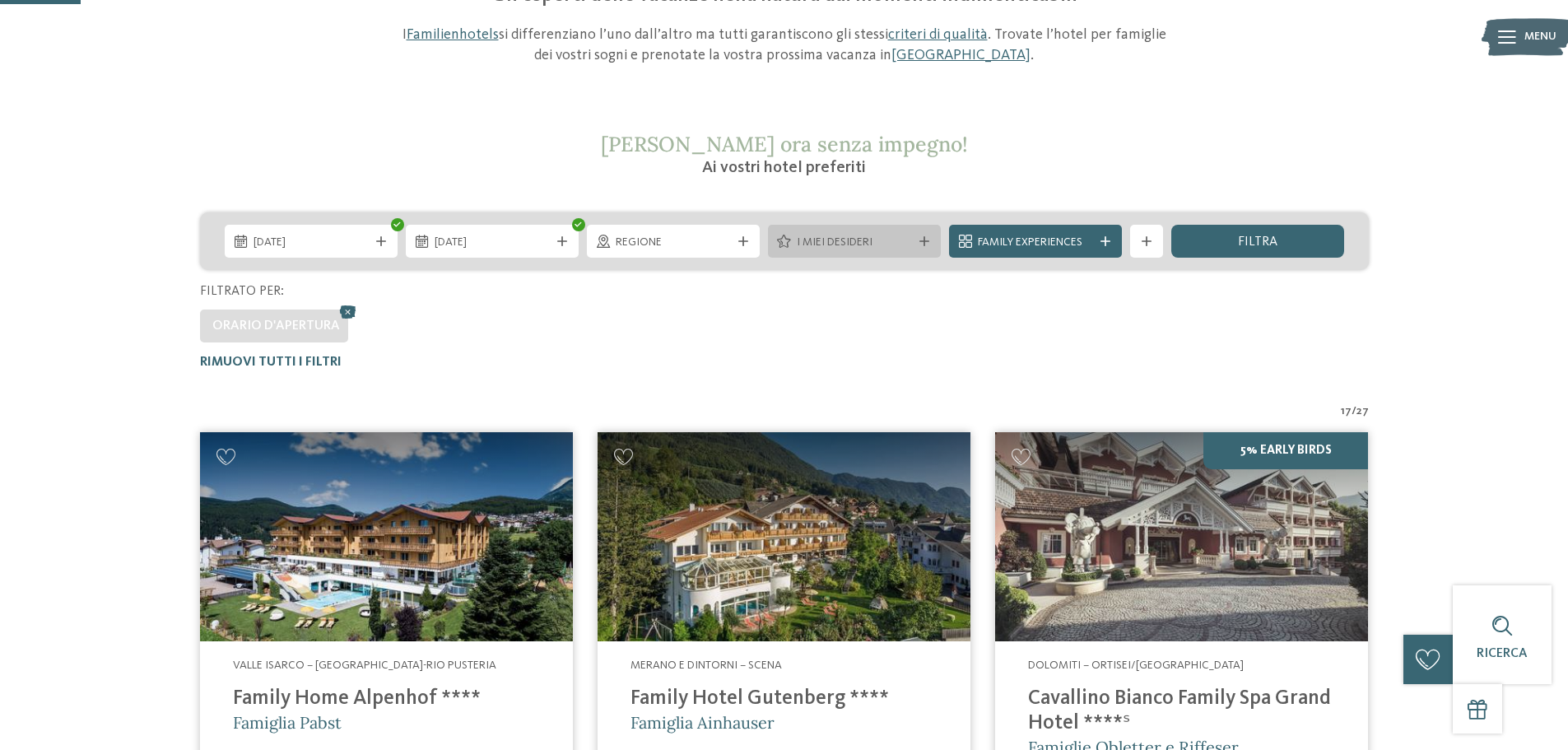
click at [887, 239] on span "I miei desideri" at bounding box center [854, 242] width 115 height 17
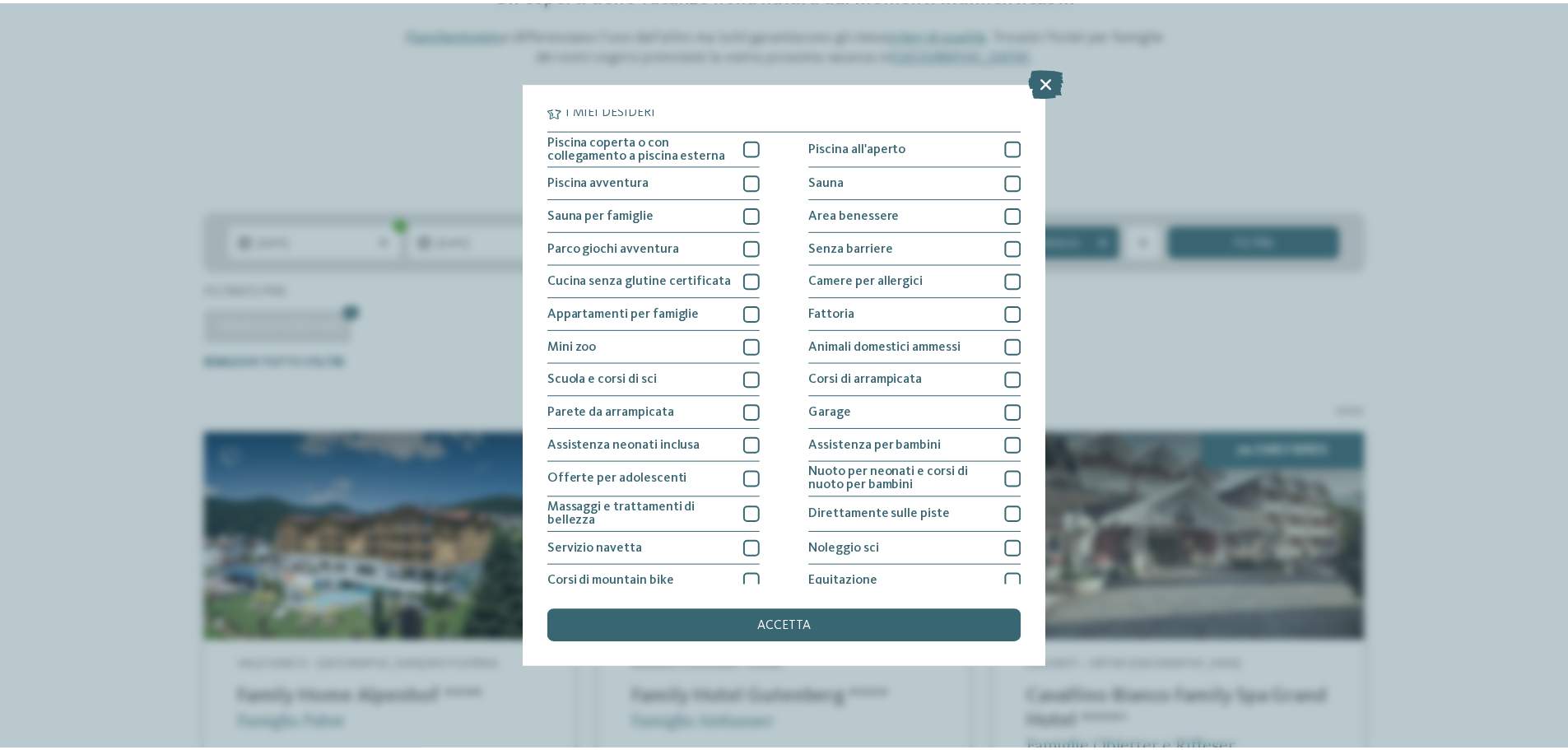
scroll to position [0, 0]
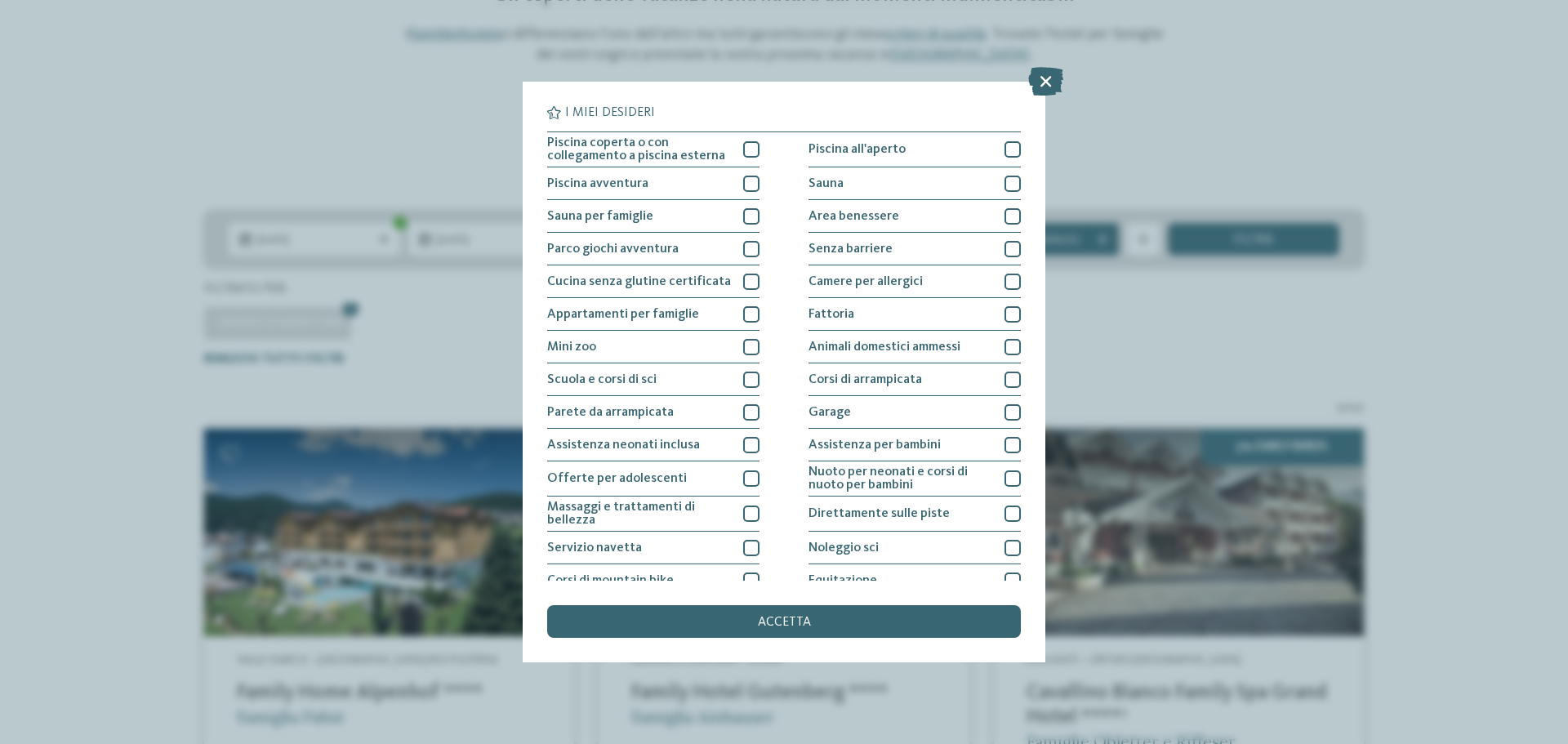
click at [1287, 126] on div "I miei desideri Piscina coperta o con collegamento a piscina esterna Piscina al…" at bounding box center [784, 372] width 1568 height 744
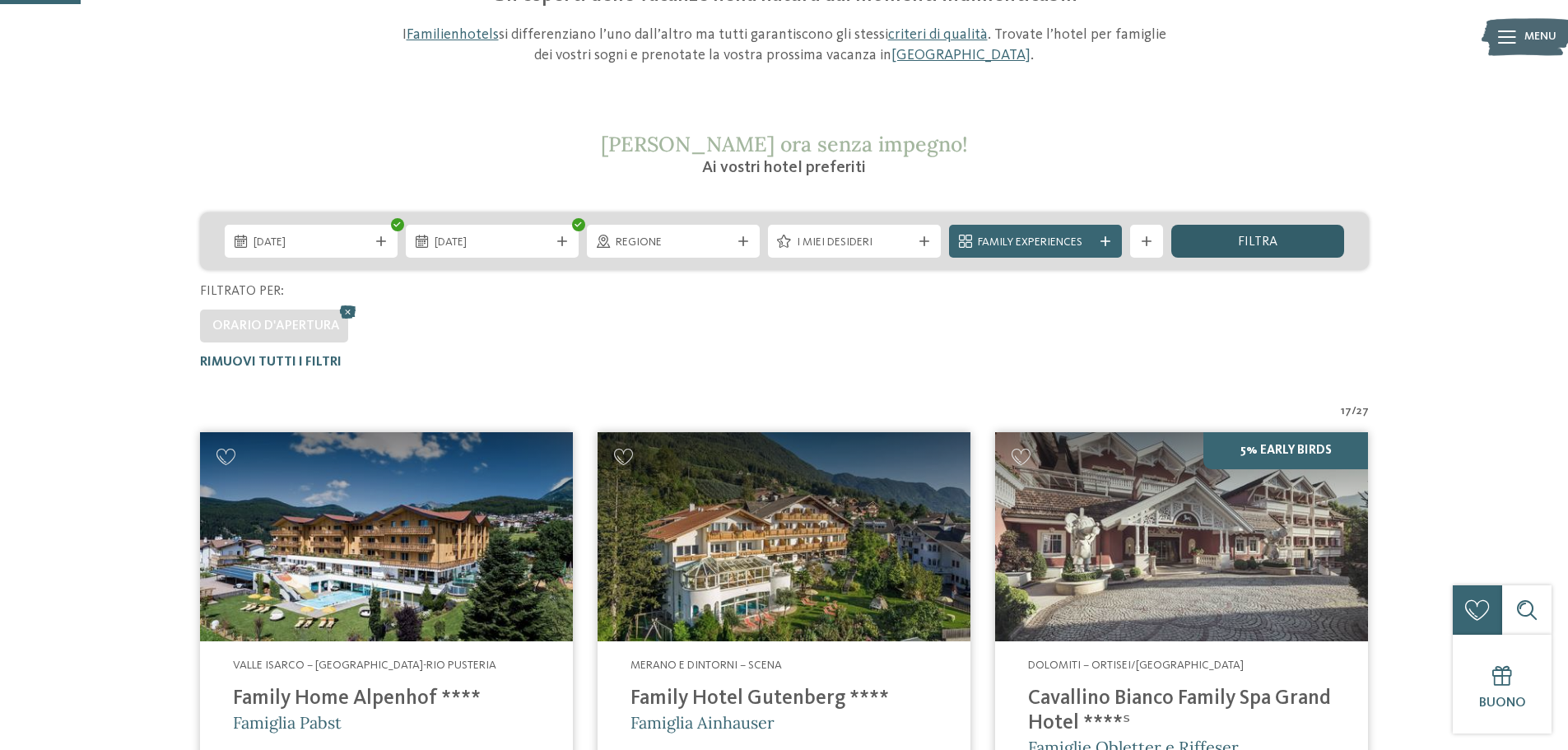
click at [1194, 239] on div "filtra" at bounding box center [1257, 241] width 173 height 33
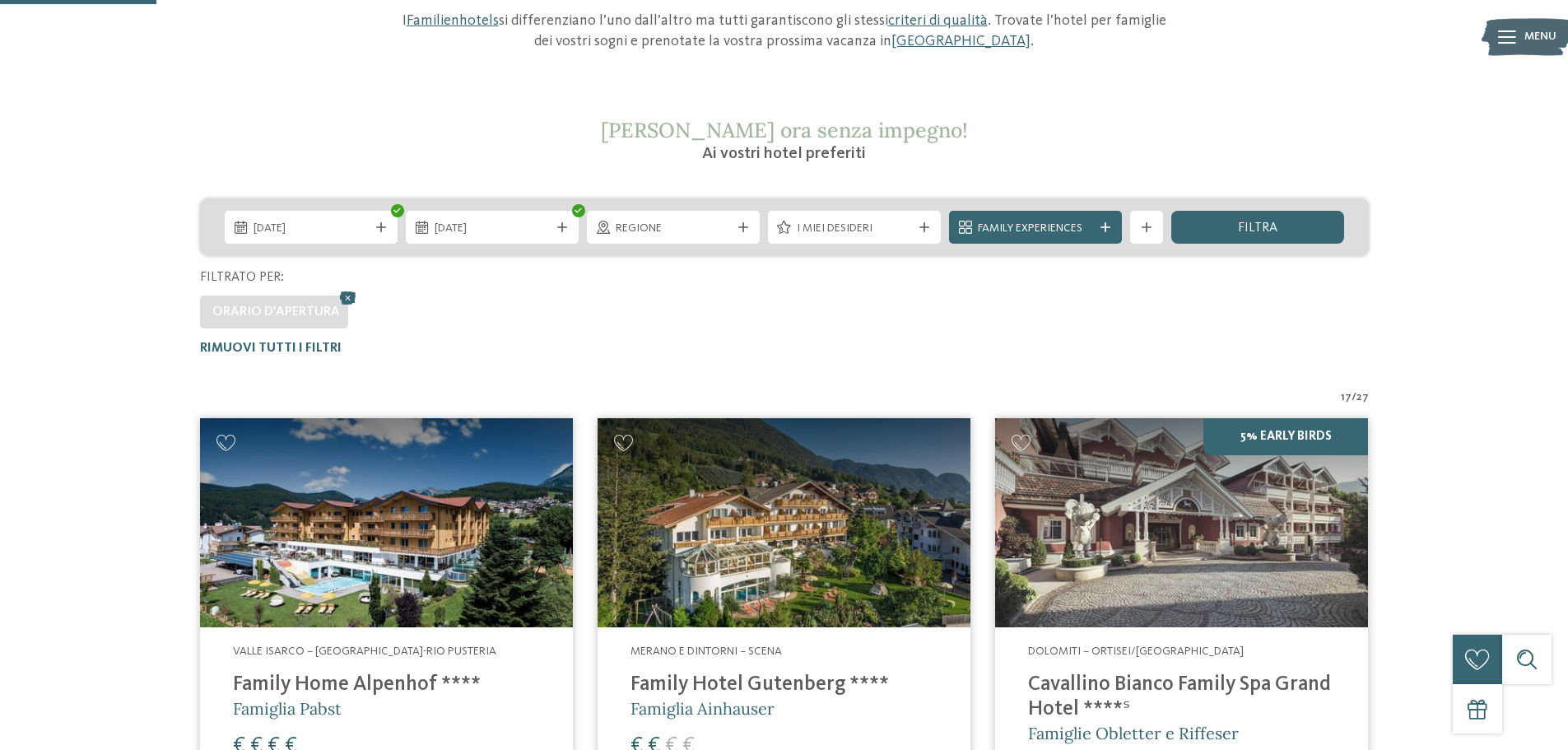
scroll to position [211, 0]
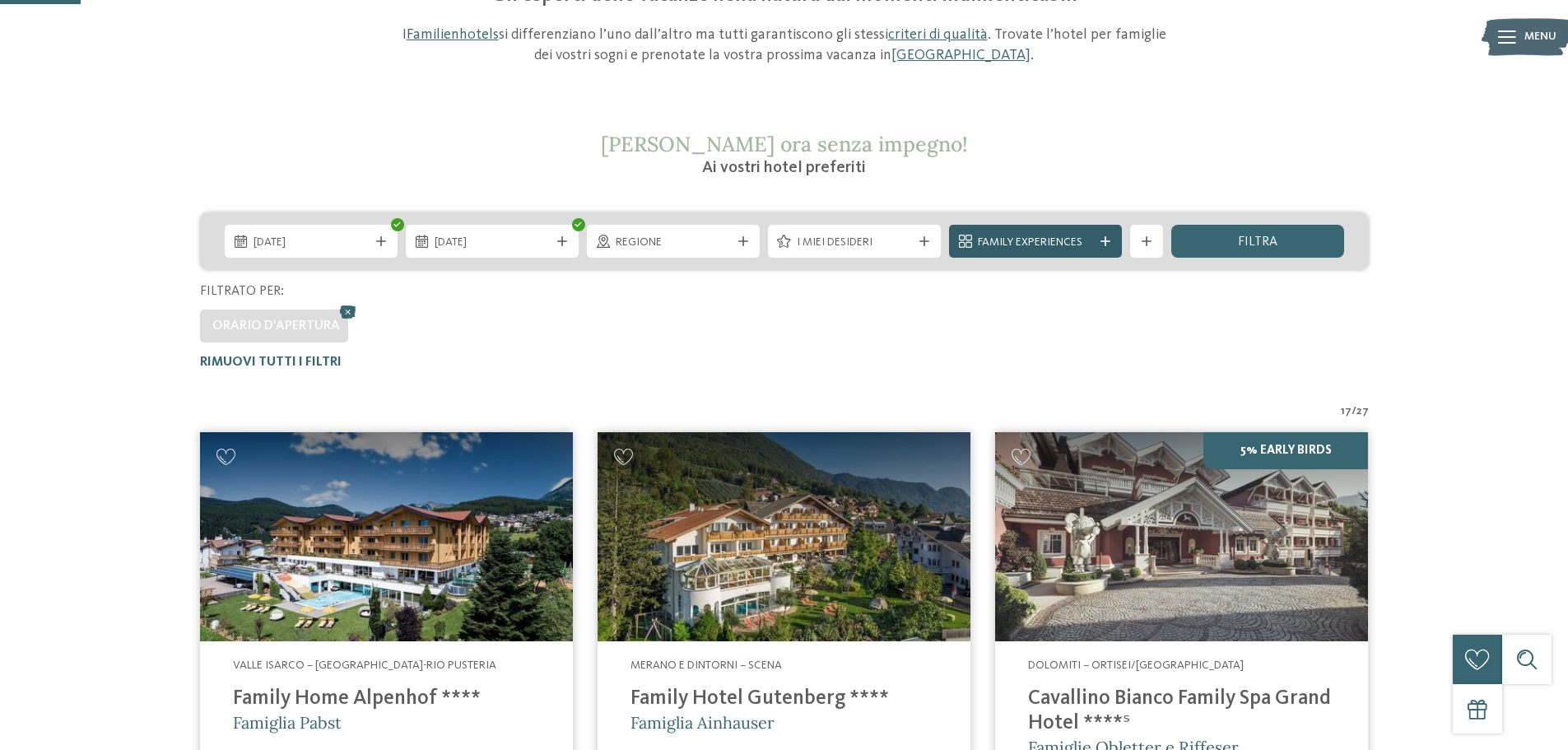
click at [1027, 241] on span "Family Experiences" at bounding box center [1035, 242] width 115 height 17
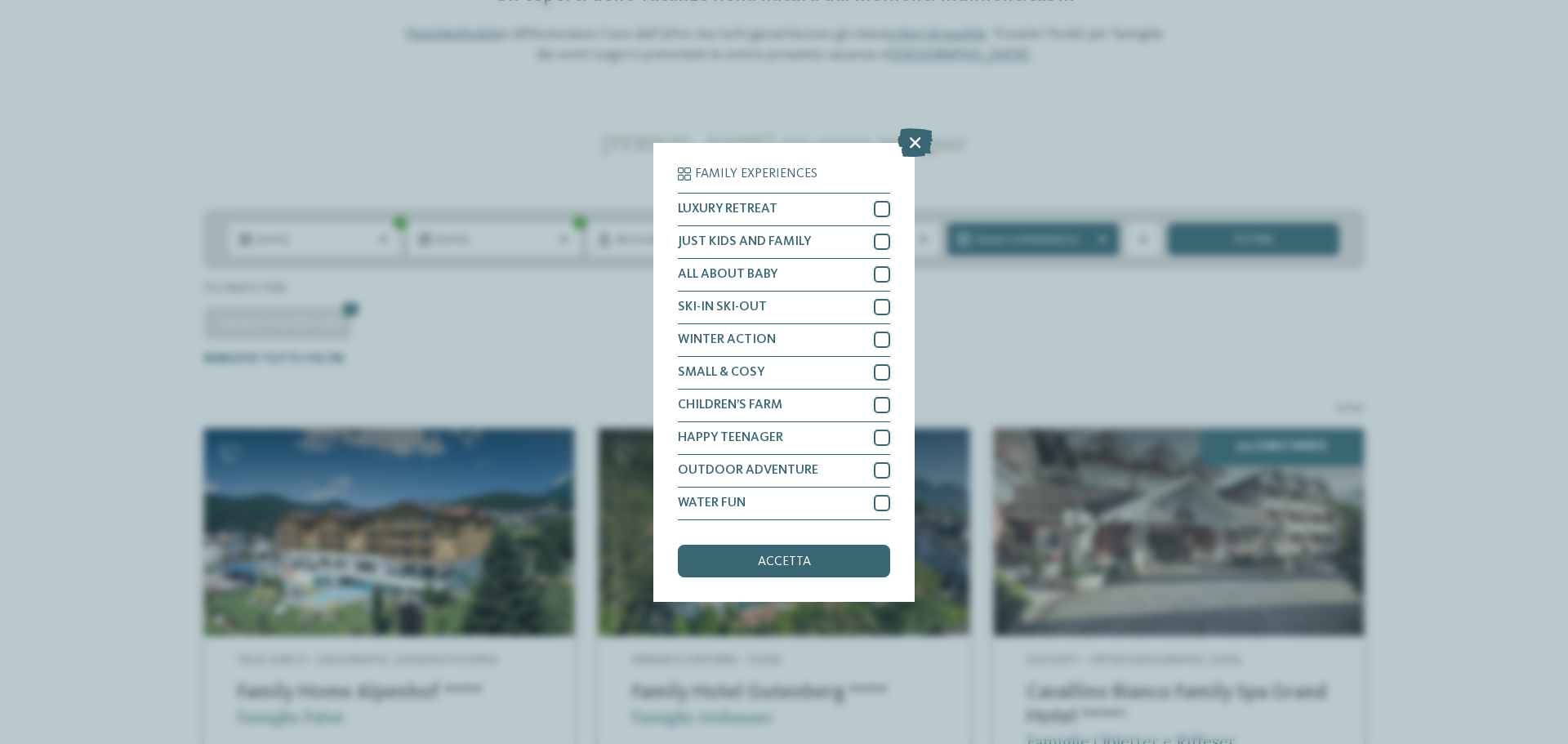
click at [912, 123] on div "Family Experiences LUXURY RETREAT JUST KIDS AND FAMILY" at bounding box center [784, 372] width 1568 height 744
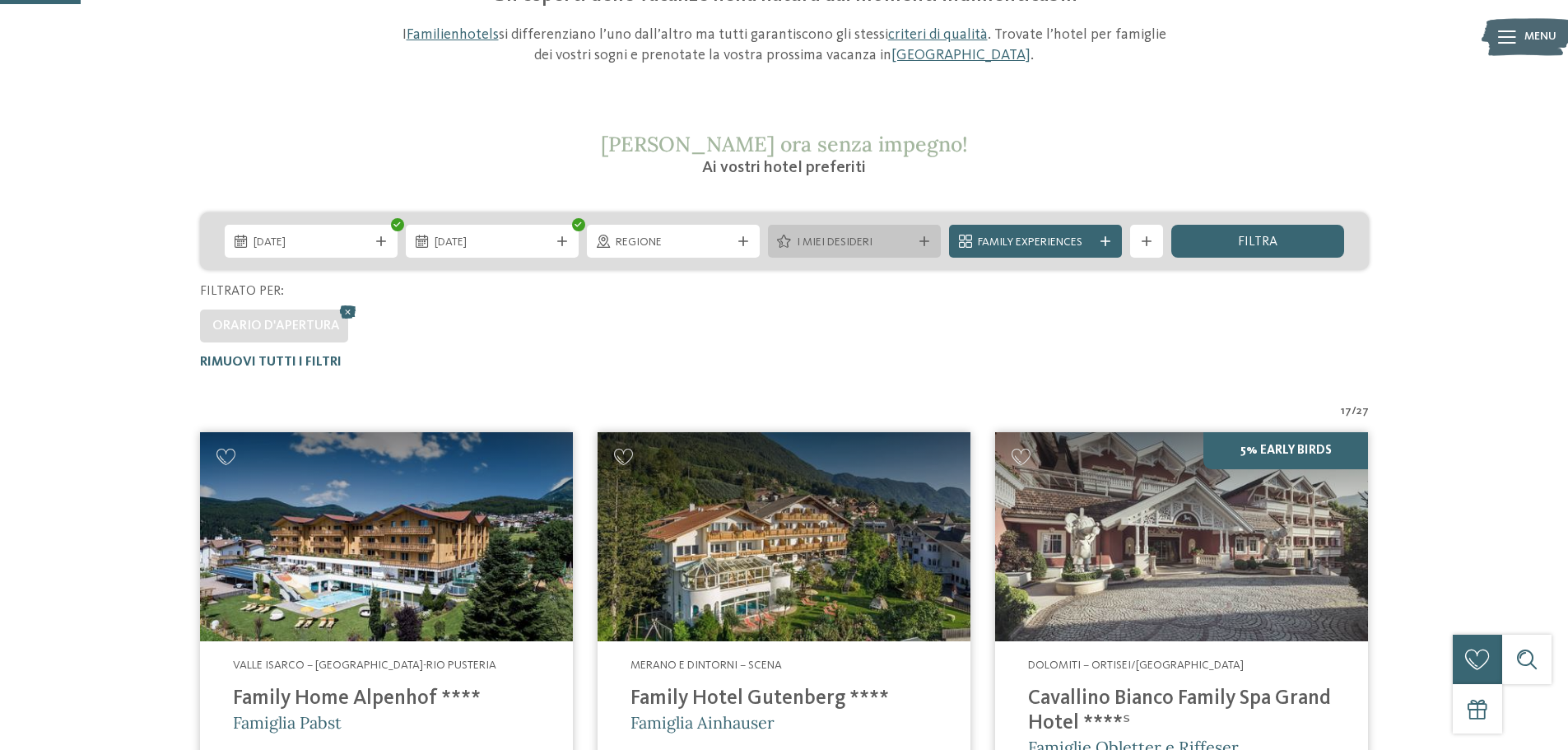
click at [810, 233] on div "I miei desideri" at bounding box center [854, 242] width 123 height 19
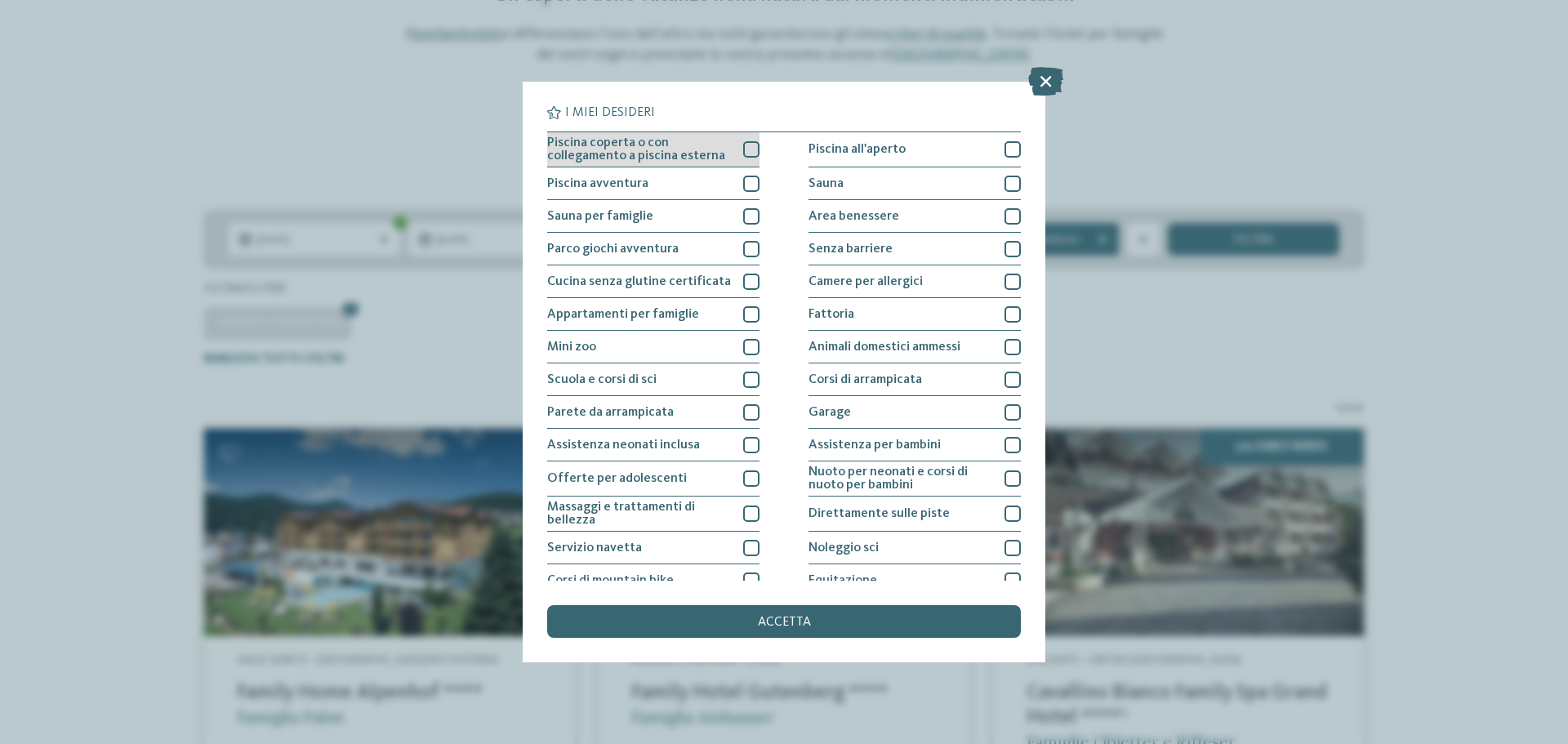
click at [665, 159] on span "Piscina coperta o con collegamento a piscina esterna" at bounding box center [640, 149] width 184 height 26
click at [818, 620] on div "accetta" at bounding box center [784, 622] width 474 height 33
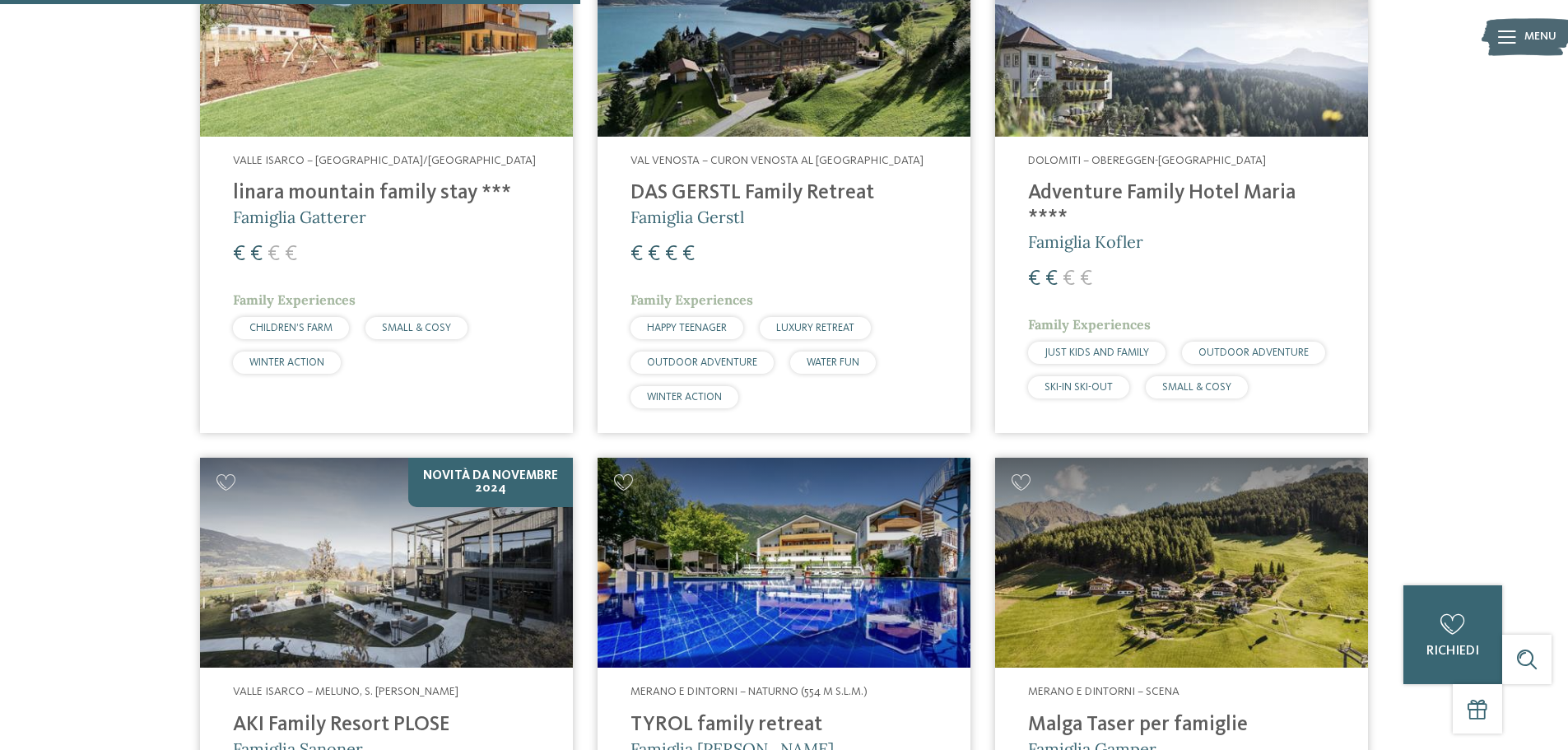
scroll to position [1198, 0]
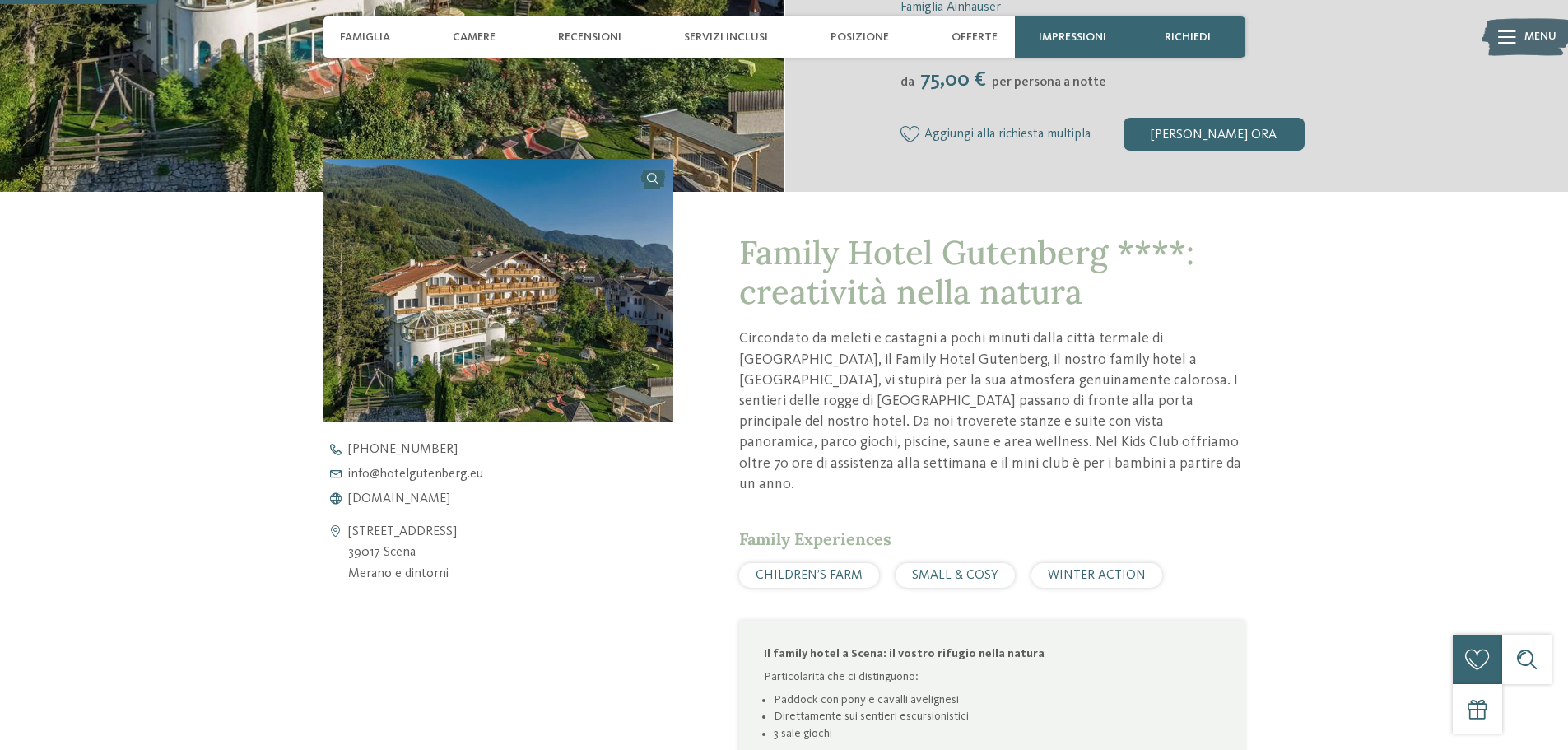
scroll to position [494, 0]
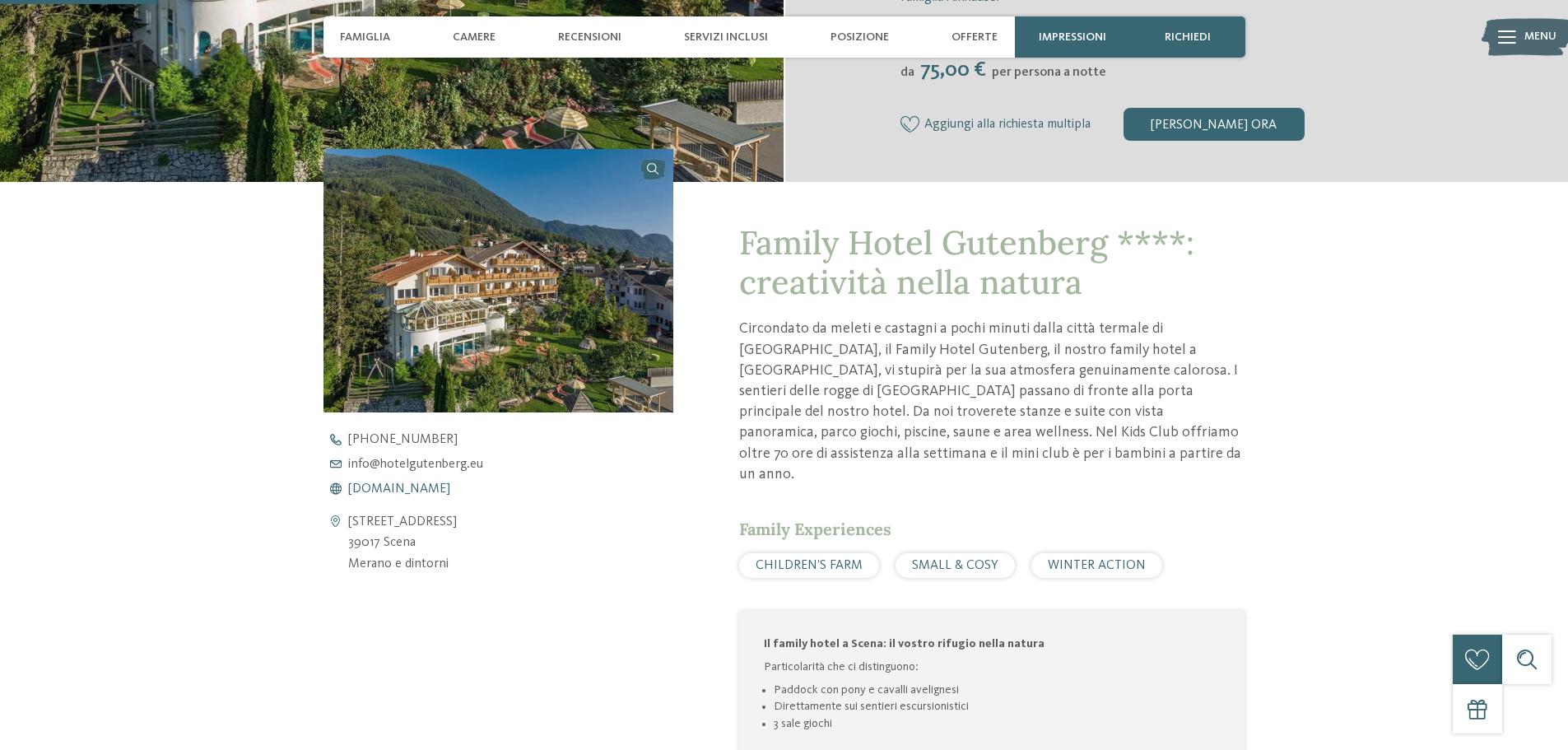
click at [450, 487] on span "[DOMAIN_NAME]" at bounding box center [399, 488] width 103 height 13
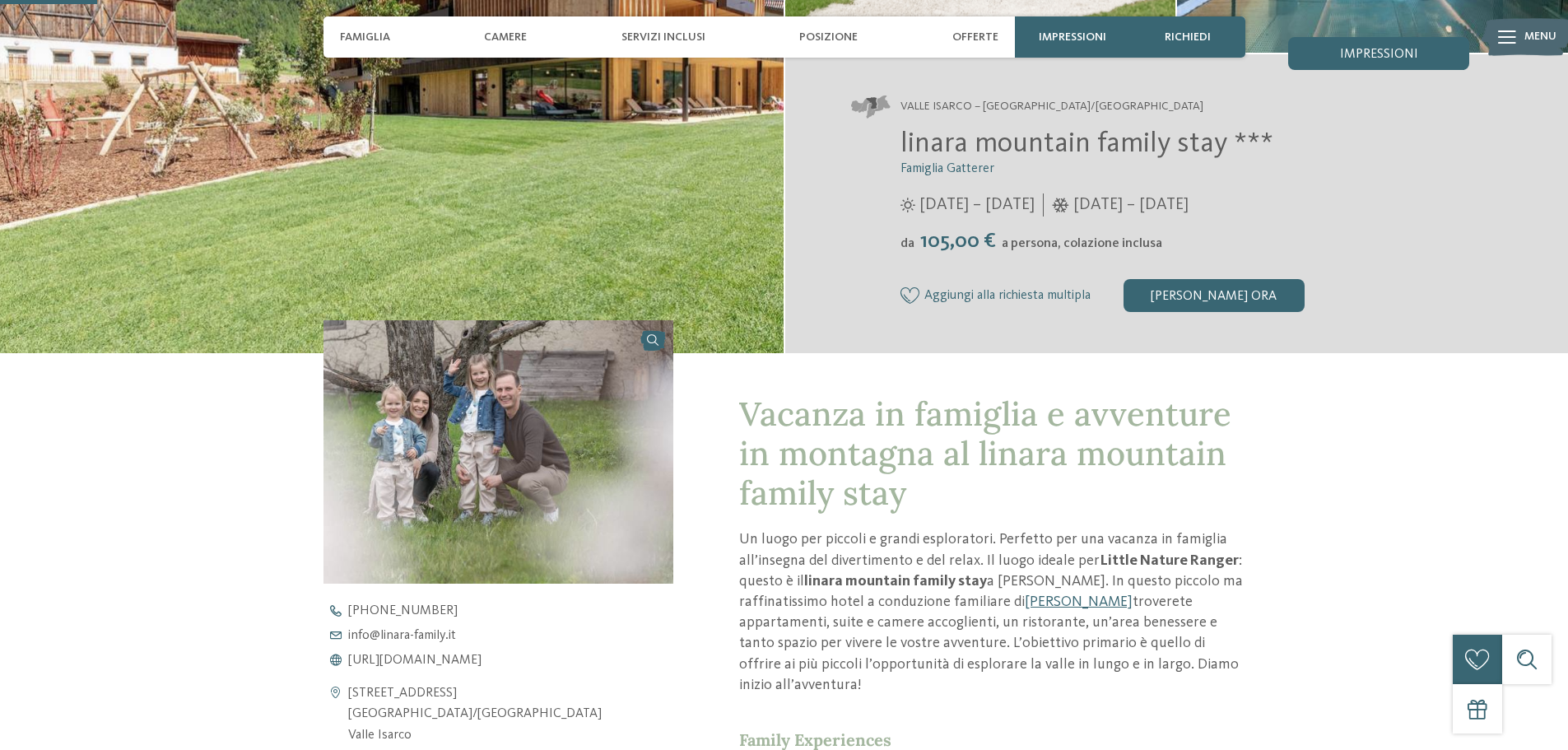
scroll to position [329, 0]
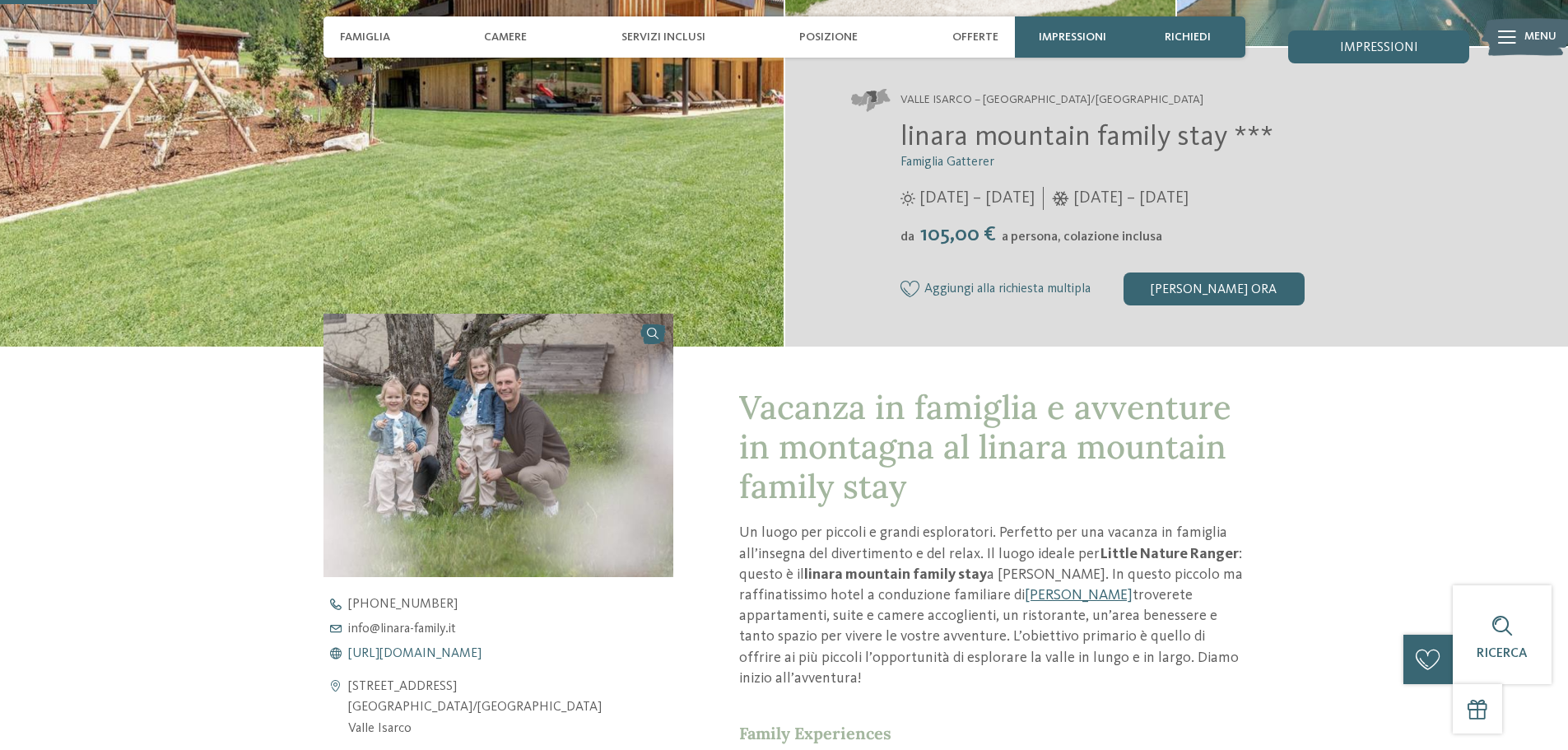
click at [435, 653] on span "[URL][DOMAIN_NAME]" at bounding box center [415, 652] width 134 height 13
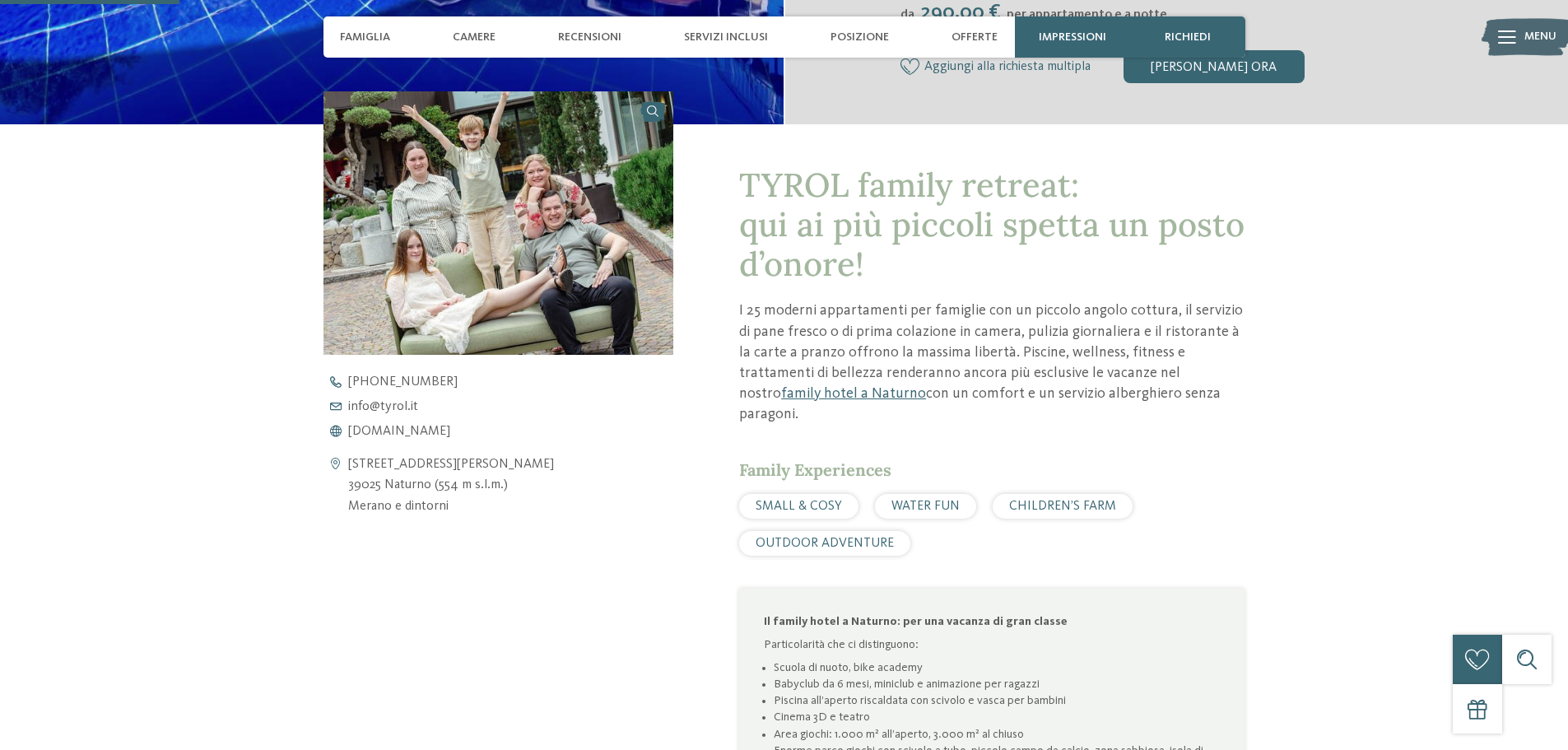
scroll to position [576, 0]
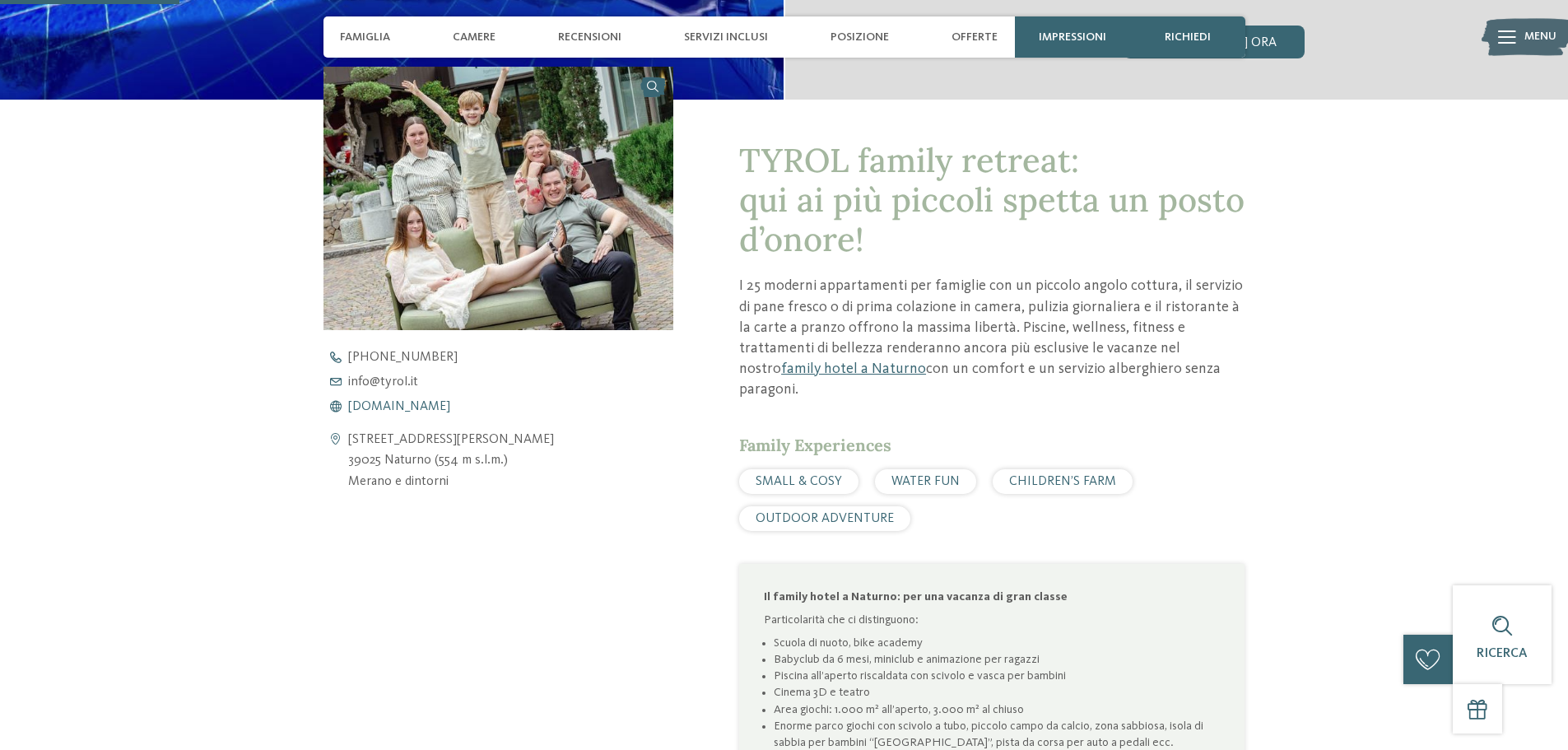
click at [400, 408] on span "www.tyrol.it" at bounding box center [399, 406] width 103 height 13
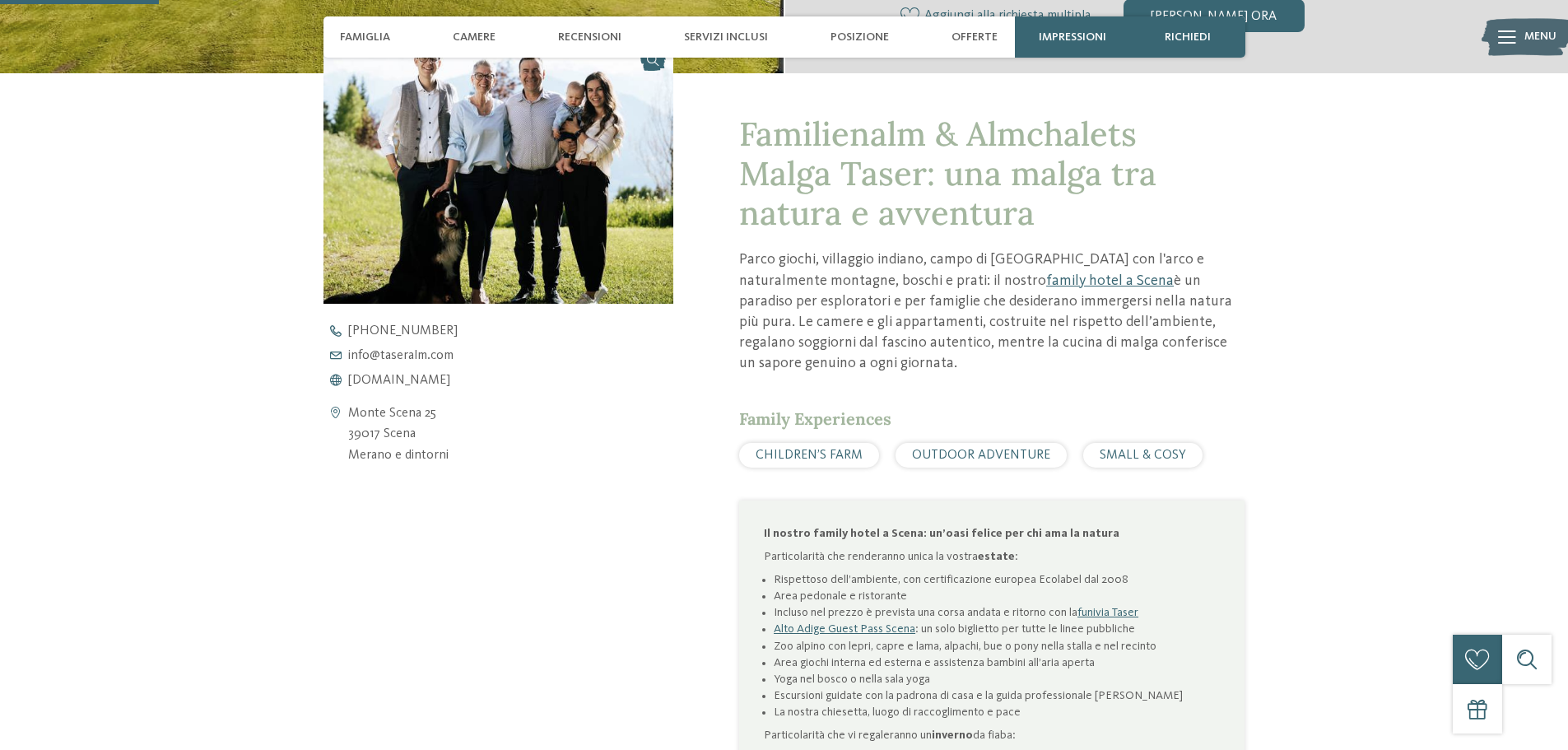
scroll to position [658, 0]
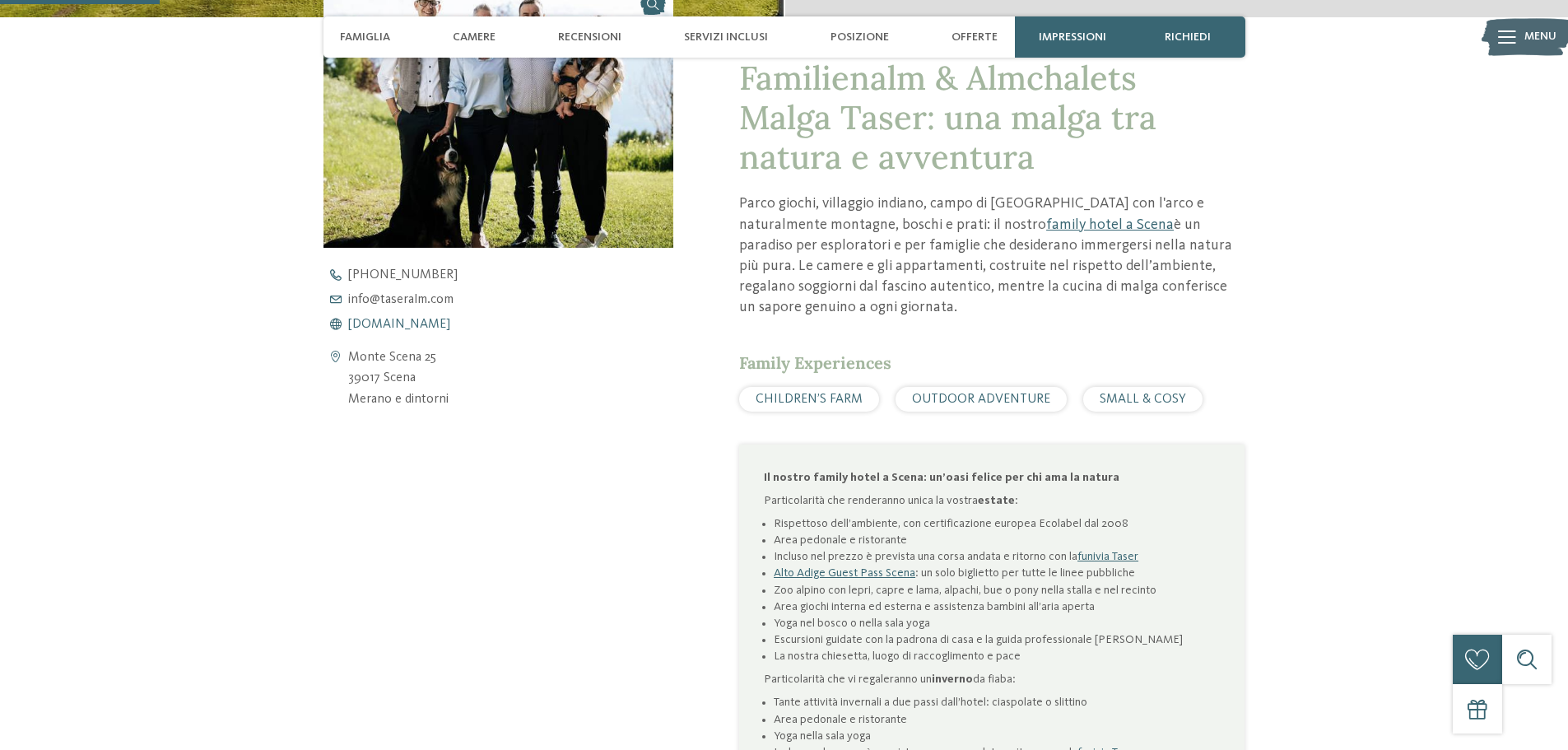
click at [424, 325] on span "[DOMAIN_NAME]" at bounding box center [399, 323] width 103 height 13
